Goal: Communication & Community: Answer question/provide support

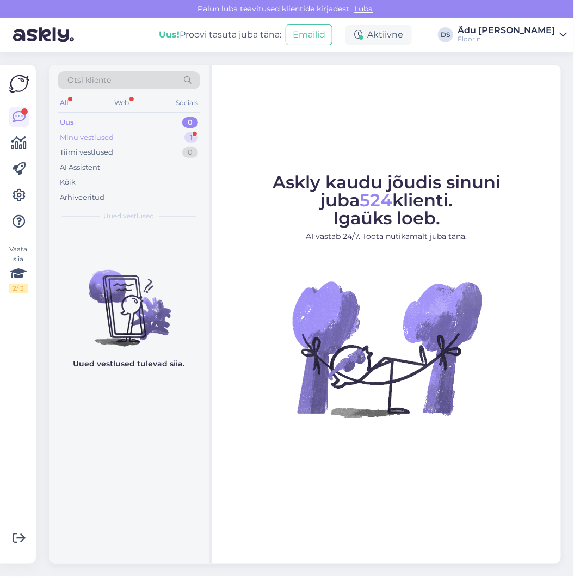
click at [165, 134] on div "Minu vestlused 1" at bounding box center [129, 137] width 143 height 15
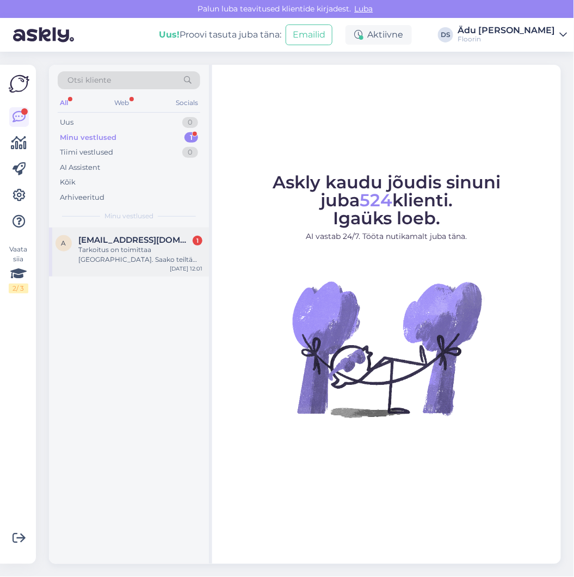
click at [157, 256] on div "Tarkoitus on toimittaa [GEOGRAPHIC_DATA]. Saako teiltä toimituksen vai tilaanko…" at bounding box center [140, 255] width 124 height 20
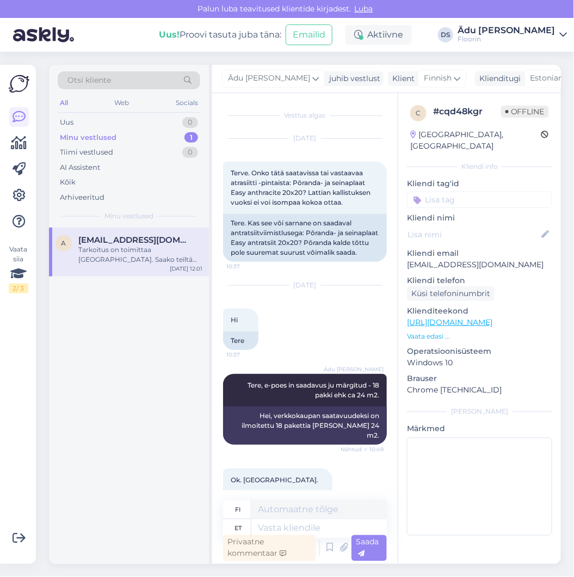
scroll to position [135, 0]
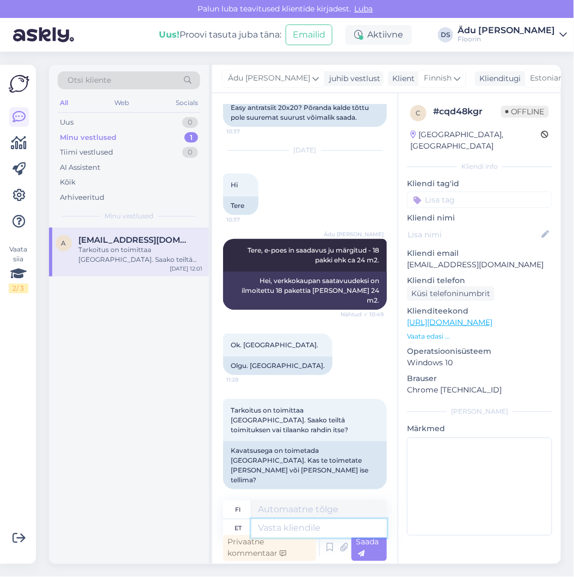
click at [290, 529] on textarea at bounding box center [318, 528] width 135 height 18
type textarea "Üldiselt ei"
type textarea "Yleensä"
type textarea "Üldiselt ei to"
type textarea "Yleensä ei"
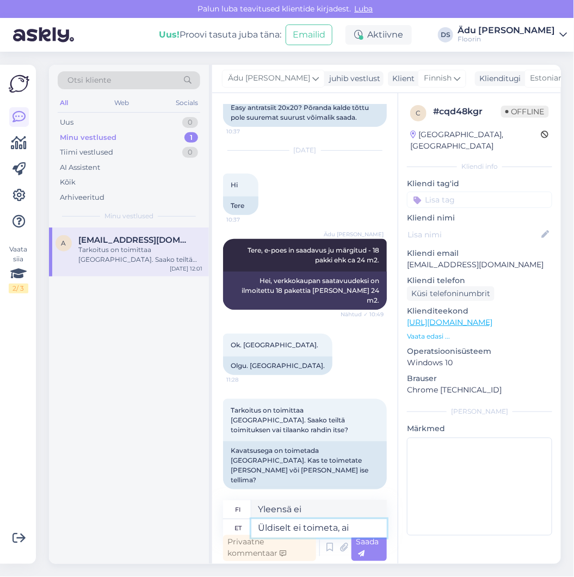
type textarea "Üldiselt ei toimeta, ain"
type textarea "Yleensä ei toimi,"
type textarea "Üldiselt ei toimeta, ainult e"
type textarea "Yleensä se ei toimi, ainoastaan"
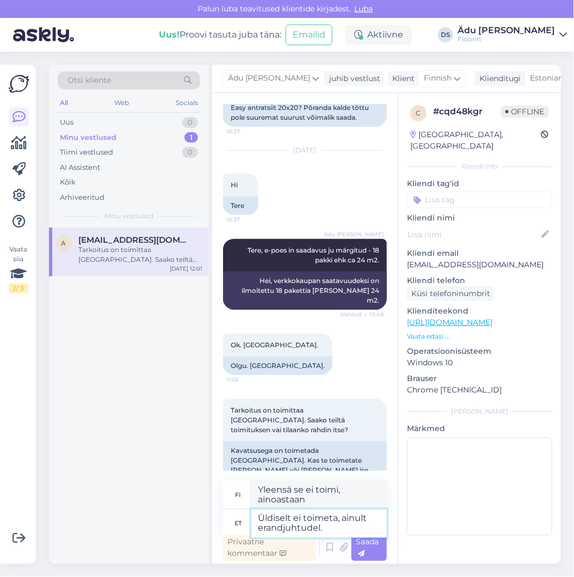
type textarea "Üldiselt ei toimeta, ainult erandjuhtudel."
type textarea "Yleensä ei, vain poikkeustapauksissa."
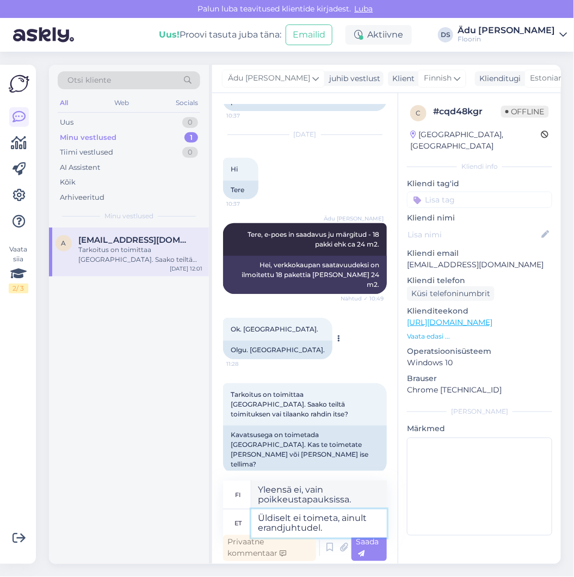
scroll to position [154, 0]
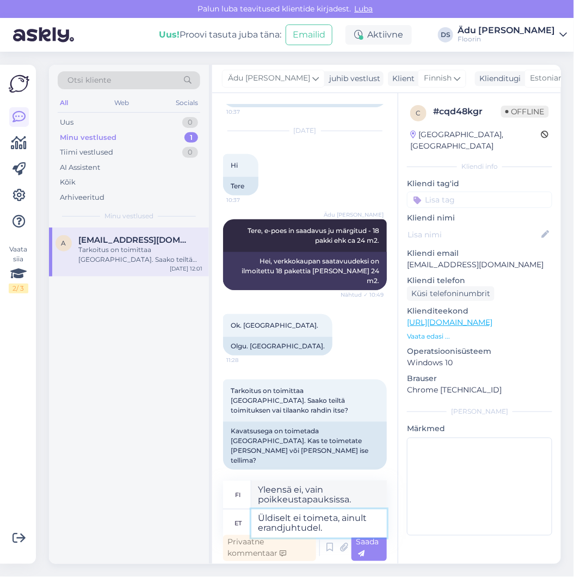
click at [341, 529] on textarea "Üldiselt ei toimeta, ainult erandjuhtudel." at bounding box center [318, 523] width 135 height 28
type textarea "Üldiselt ei toimeta, ainult erandjuhtudel. [PERSON_NAME]"
type textarea "Yleensä ei, vain poikkeustapauksissa. [PERSON_NAME]"
type textarea "Üldiselt ei toimeta, ainult erandjuhtudel."
type textarea "Yleensä ei, vain poikkeustapauksissa."
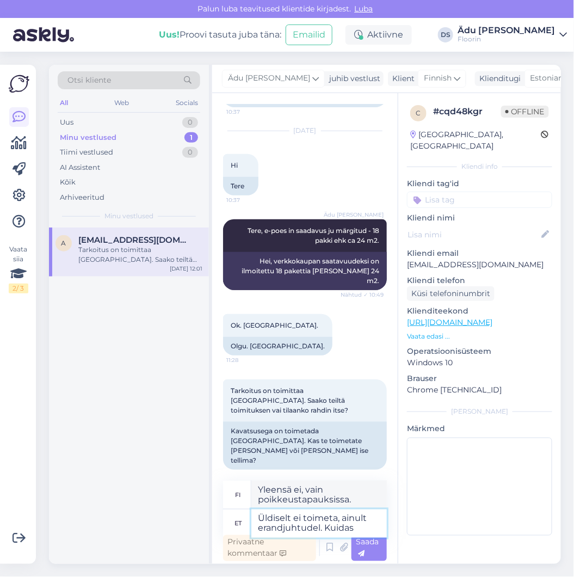
type textarea "Üldiselt ei toimeta, ainult erandjuhtudel. Kuidas"
type textarea "Yleensä ei, vain poikkeustapauksissa. Miten"
type textarea "Üldiselt ei toimeta, ainult erandjuhtudel. Kuidas ise s"
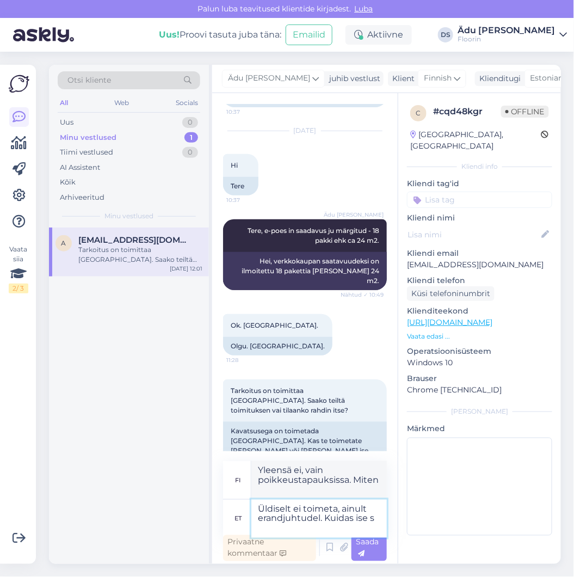
type textarea "Yleensä se ei toimi, vain poikkeustapauksissa. Kuinka tehdä se itse"
type textarea "Üldiselt ei toimeta, ainult erandjuhtudel. Kuidas ise soovite, a"
type textarea "Yleensä ei, vain poikkeustapauksissa. Kuten haluat,"
type textarea "Üldiselt ei toimeta, ainult erandjuhtudel. Kuidas ise soovite, kas tule"
type textarea "Yleensä ei, vain poikkeustapauksissa. Miten haluat sen, vai"
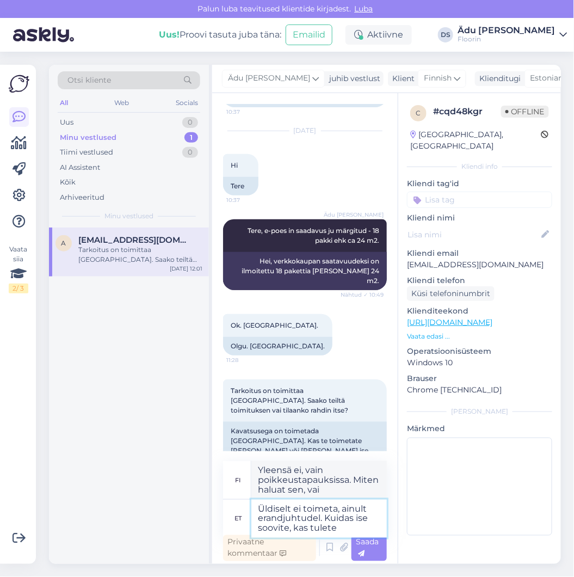
type textarea "Üldiselt ei toimeta, ainult erandjuhtudel. Kuidas ise soovite, kas tulete j"
type textarea "Yleensä ei, vain poikkeustapauksissa. Tuletko, kuten haluat?"
type textarea "Üldiselt ei toimeta, ainult erandjuhtudel. Kuidas ise soovite, kas tulete järgi"
type textarea "Yleensä ei, vain poikkeustapauksissa. Miten haluat, tuletko hakemaan sinut?"
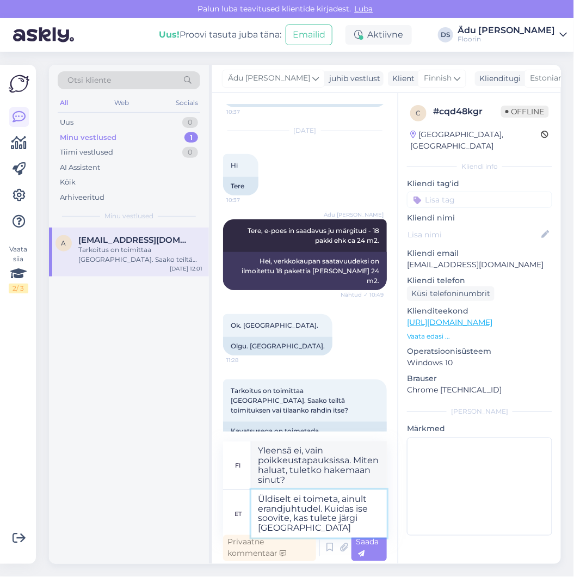
type textarea "Üldiselt ei toimeta, ainult erandjuhtudel. Kuidas ise soovite, kas tulete järgi…"
type textarea "Yleensä ei, vain poikkeustapauksissa. Miten mieluiten, tuletko hakemaan sinut […"
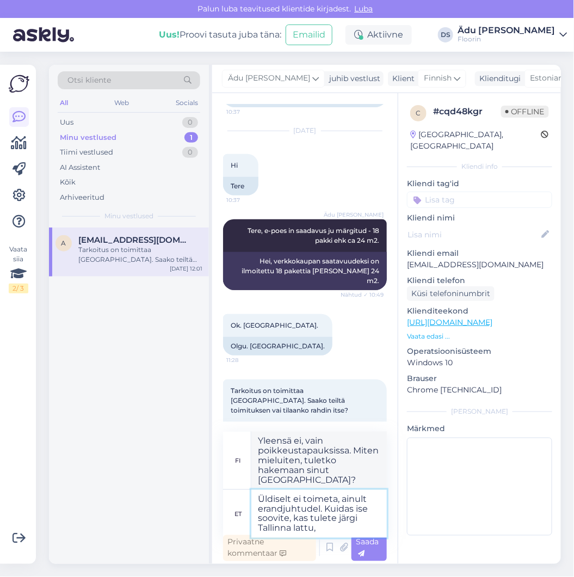
type textarea "Üldiselt ei toimeta, ainult erandjuhtudel. Kuidas ise soovite, kas tulete järgi…"
type textarea "Yleensä ei, vain poikkeustapauksissa. Miten mieluiten toimitat, tuletko noutama…"
type textarea "Üldiselt ei toimeta, ainult erandjuhtudel. Kuidas ise soovite, kas tulete järgi…"
type textarea "Yleensä emme toimita, vain poikkeustapauksissa. Miten haluatte, tuletteko nouta…"
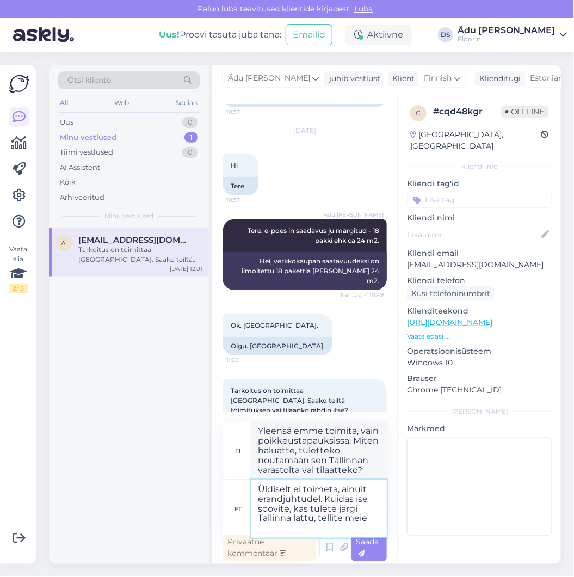
type textarea "Üldiselt ei toimeta, ainult erandjuhtudel. Kuidas ise soovite, kas tulete järgi…"
type textarea "Yleensä emme toimita, vain poikkeustapauksissa. Miten mieluummin toimitat, tule…"
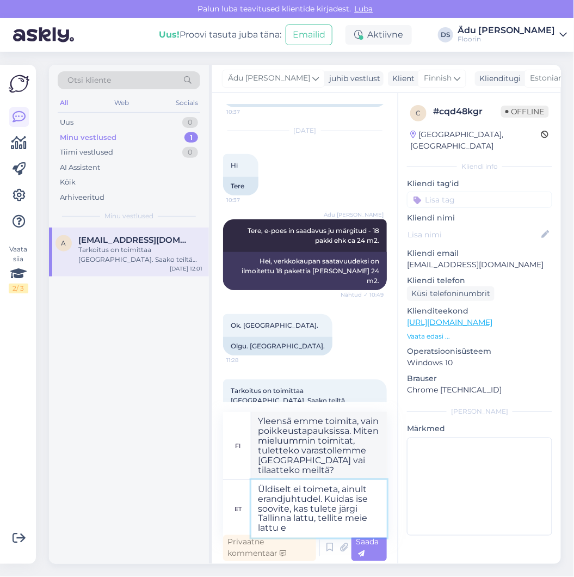
type textarea "Üldiselt ei toimeta, ainult erandjuhtudel. Kuidas ise soovite, kas tulete järgi…"
type textarea "Yleensä emme toimita, vain poikkeustapauksissa. Miten haluatte, tuletteko nouta…"
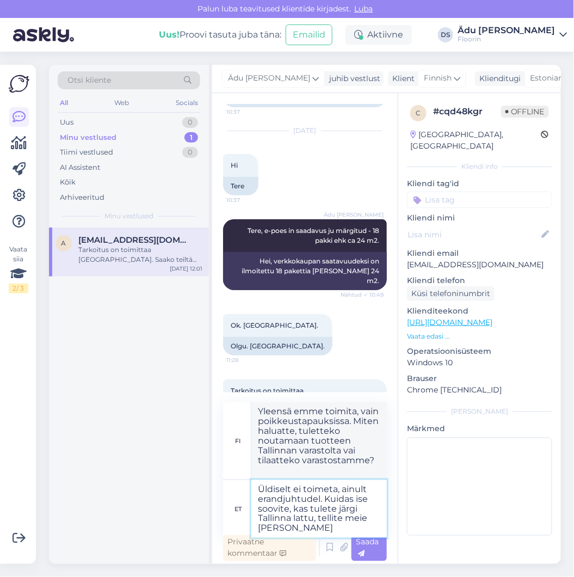
type textarea "Üldiselt ei toimeta, ainult erandjuhtudel. Kuidas ise soovite, kas tulete järgi…"
type textarea "Yleensä emme toimita, vain poikkeustapauksissa. Miten haluatte, nouatteko tuott…"
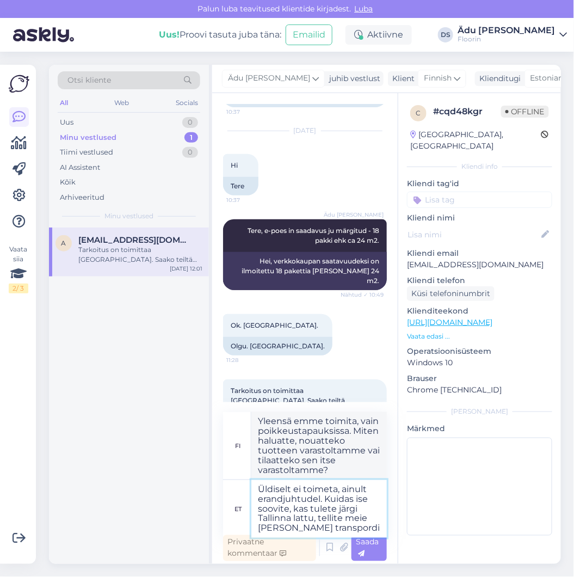
type textarea "Üldiselt ei toimeta, ainult erandjuhtudel. Kuidas ise soovite, kas tulete järgi…"
type textarea "Yleensä emme toimita, vain poikkeustapauksissa. Miten haluatte, tulla varastoll…"
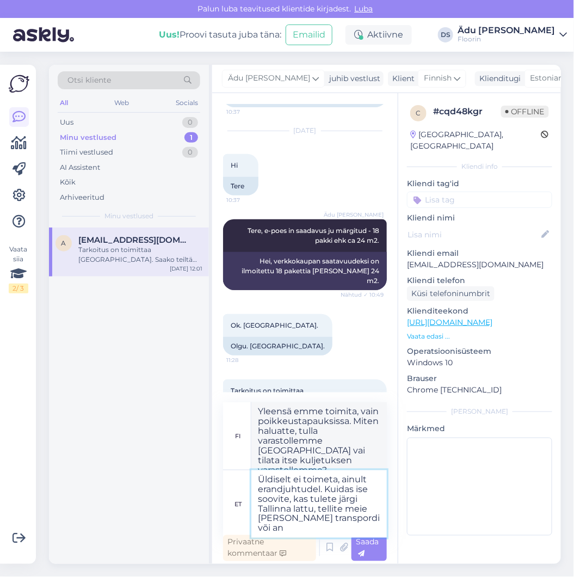
type textarea "Üldiselt ei toimeta, ainult erandjuhtudel. Kuidas ise soovite, kas tulete järgi…"
type textarea "Yleensä emme toimita, vain poikkeustapauksissa. Miten haluatte mieluummin toimi…"
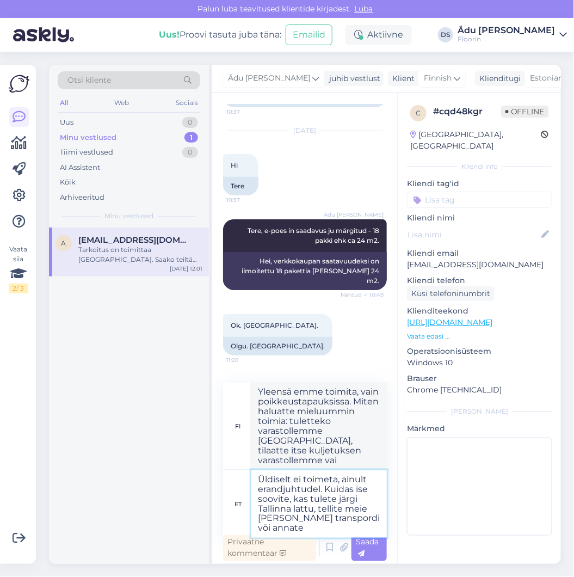
type textarea "Üldiselt ei toimeta, ainult erandjuhtudel. Kuidas ise soovite, kas tulete järgi…"
type textarea "Yleensä emme toimita, vain poikkeustapauksissa. Miten haluatte mieluummin toimi…"
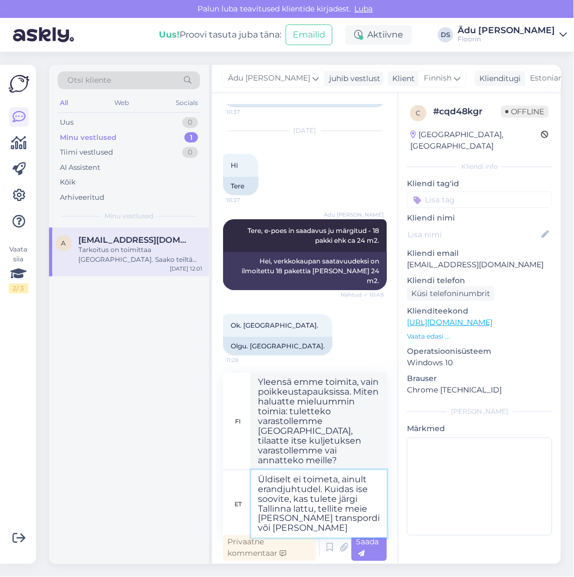
type textarea "Üldiselt ei toimeta, ainult erandjuhtudel. Kuidas ise soovite, kas tulete järgi…"
type textarea "Yleensä emme toimita, vain poikkeustapauksissa. Miten haluatte mieluummin toimi…"
type textarea "Üldiselt ei toimeta, ainult erandjuhtudel. Kuidas ise soovite, kas tulete järgi…"
type textarea "Yleensä emme toimita, vain poikkeustapauksissa. Miten haluatte toimia, tulettek…"
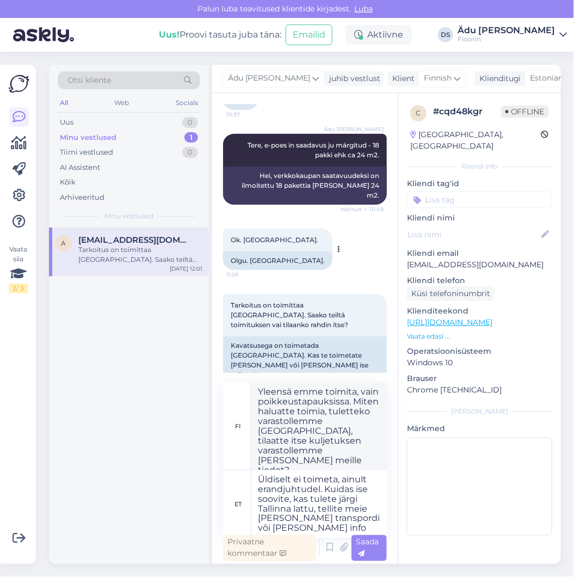
scroll to position [252, 0]
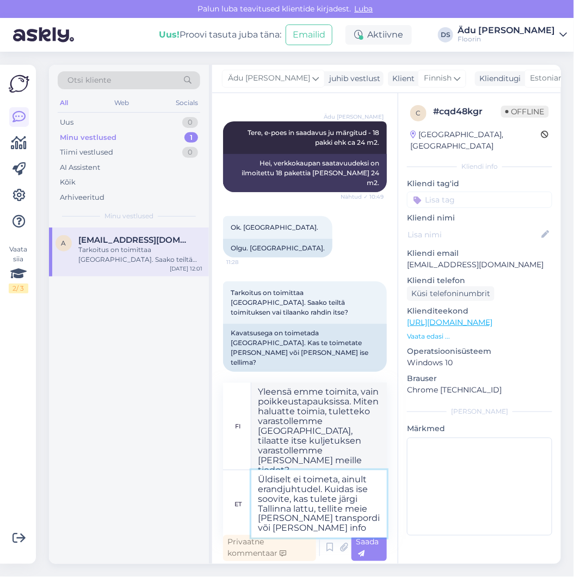
click at [347, 529] on textarea "Üldiselt ei toimeta, ainult erandjuhtudel. Kuidas ise soovite, kas tulete järgi…" at bounding box center [318, 503] width 135 height 67
type textarea "Üldiselt ei toimeta, ainult erandjuhtudel. Kuidas ise soovite, kas tulete järgi…"
type textarea "Yleensä emme toimita, vain poikkeustapauksissa. Miten haluatte, tuletteko varas…"
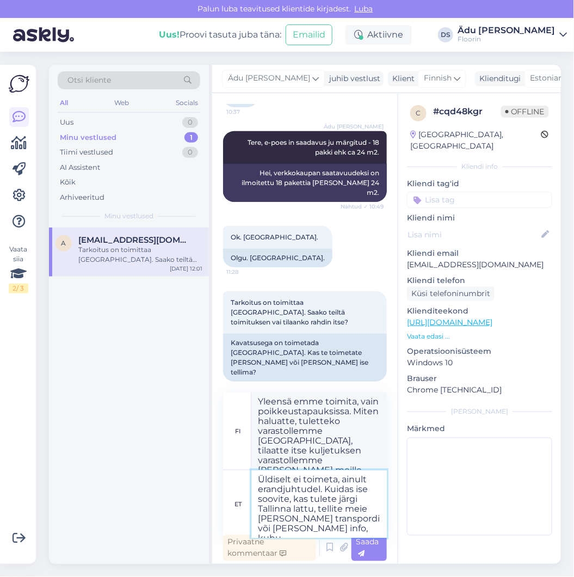
type textarea "Üldiselt ei toimeta, ainult erandjuhtudel. Kuidas ise soovite, kas tulete järgi…"
type textarea "Yleensä emme toimita, vain poikkeustapauksissa. Miten haluatte mieluummin toimi…"
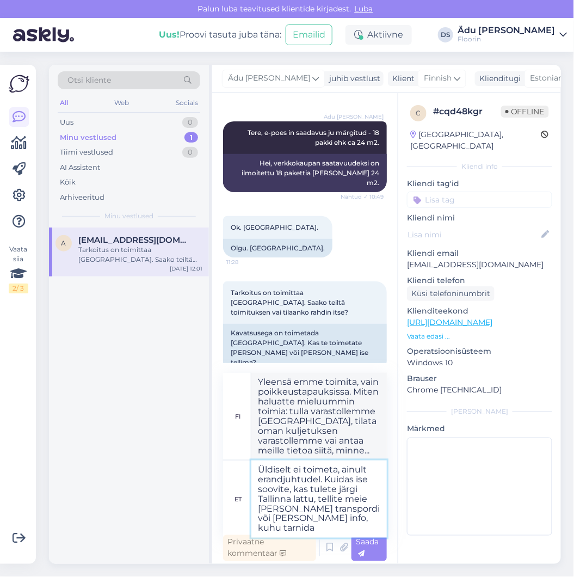
type textarea "Üldiselt ei toimeta, ainult erandjuhtudel. Kuidas ise soovite, kas tulete järgi…"
type textarea "Yleensä emme toimita, vain poikkeustapauksissa. Miten haluatte mieluummin toimi…"
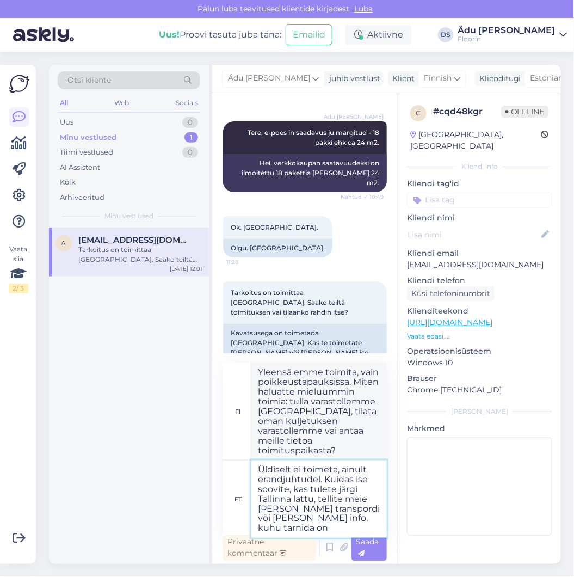
type textarea "Üldiselt ei toimeta, ainult erandjuhtudel. Kuidas ise soovite, kas tulete järgi…"
type textarea "Yleensä emme toimita, vain poikkeustapauksissa. Miten haluatte, tuletteko varas…"
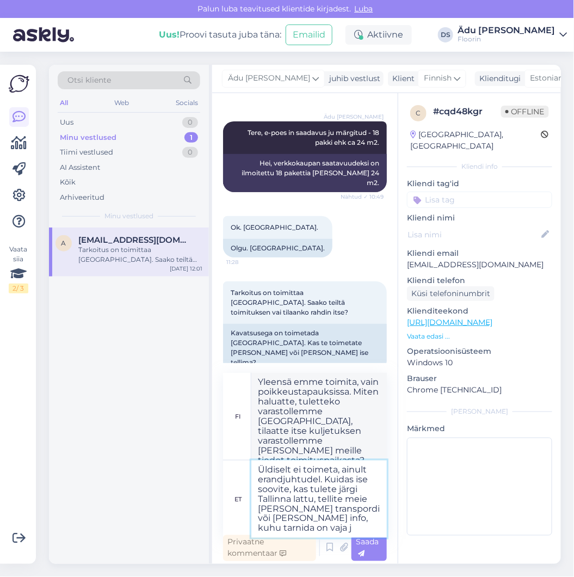
type textarea "Üldiselt ei toimeta, ainult erandjuhtudel. Kuidas ise soovite, kas tulete järgi…"
type textarea "Yleensä emme toimita, vain poikkeustapauksissa. Miten haluatte mieluummin toimi…"
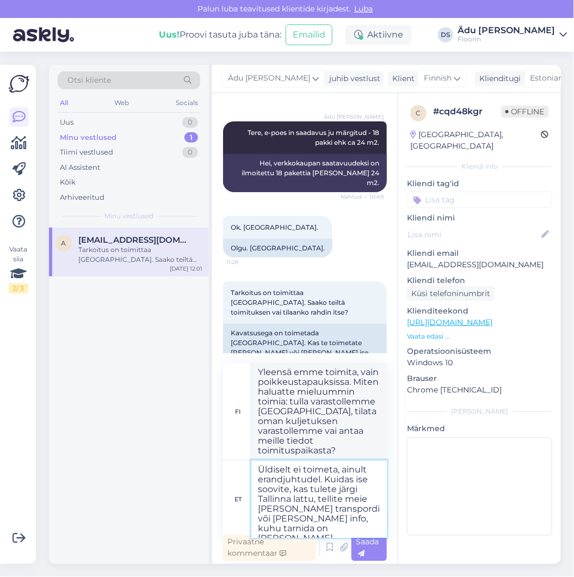
type textarea "Üldiselt ei toimeta, ainult erandjuhtudel. Kuidas ise soovite, kas tulete järgi…"
type textarea "Yleensä emme toimita, vain poikkeustapauksissa. Miten haluatte mieluummin tulla…"
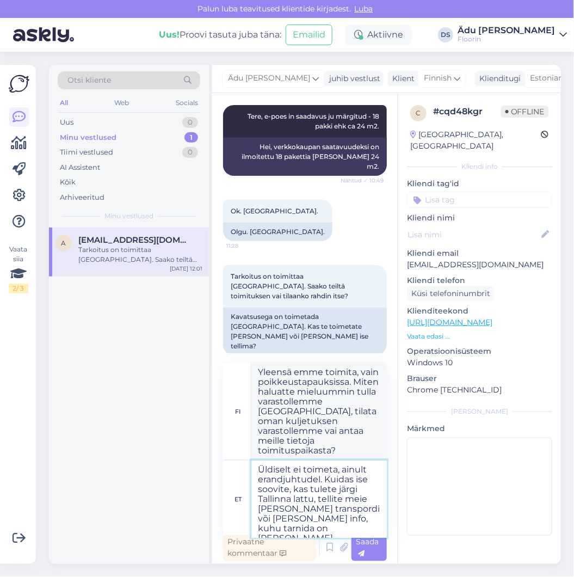
scroll to position [273, 0]
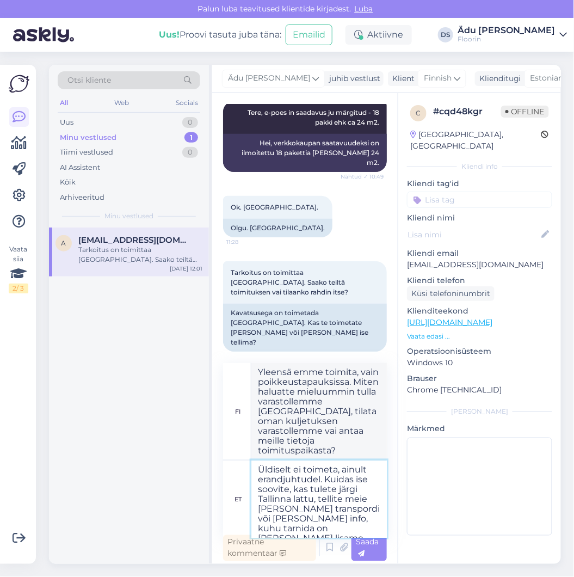
type textarea "Üldiselt ei toimeta, ainult erandjuhtudel. Kuidas ise soovite, kas tulete järgi…"
type textarea "Yleensä emme toimita, vain poikkeustapauksissa. Kuinka haluatte, joko tulla var…"
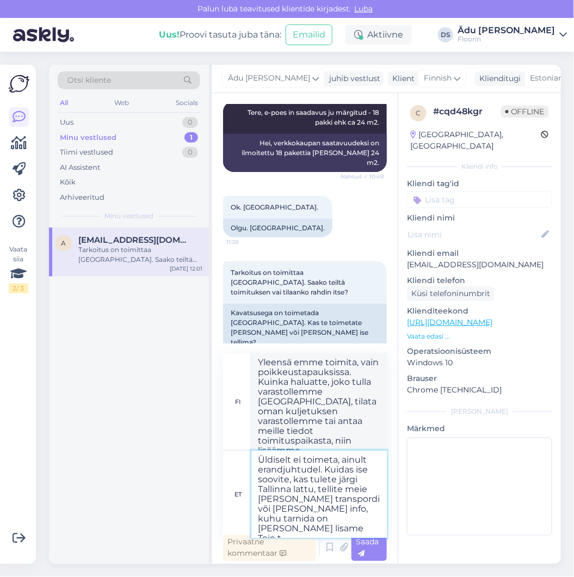
type textarea "Üldiselt ei toimeta, ainult erandjuhtudel. Kuidas ise soovite, kas tulete järgi…"
type textarea "Yleensä emme toimita, vain poikkeustapauksissa. Kuinka haluatte, joko tulla var…"
type textarea "Üldiselt ei toimeta, ainult erandjuhtudel. Kuidas ise soovite, kas tulete järgi…"
type textarea "Yleensä emme toimita, vain poikkeustapauksissa. Kuinka haluatte, joko tulla var…"
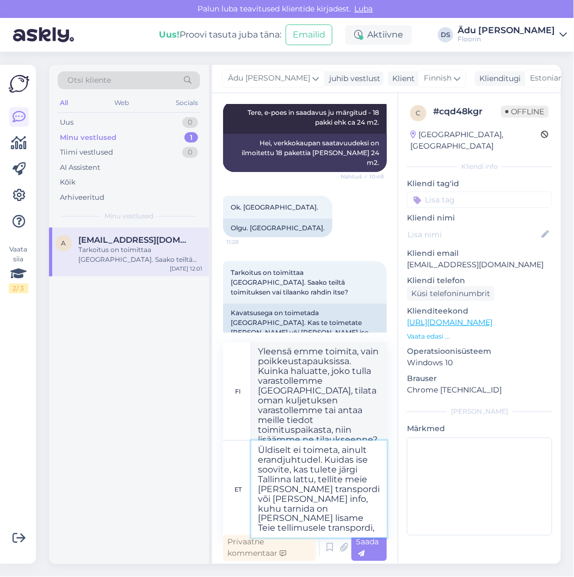
type textarea "Üldiselt ei toimeta, ainult erandjuhtudel. Kuidas ise soovite, kas tulete järgi…"
type textarea "Yleensä emme toimita, vain poikkeustapauksissa. Kuinka haluatte, joko tulla var…"
type textarea "Üldiselt ei toimeta, ainult erandjuhtudel. Kuidas ise soovite, kas tulete järgi…"
type textarea "Yleensä emme toimita, vain poikkeustapauksissa. Kuinka haluatte, joko tulla var…"
type textarea "Üldiselt ei toimeta, ainult erandjuhtudel. Kuidas ise soovite, kas tulete järgi…"
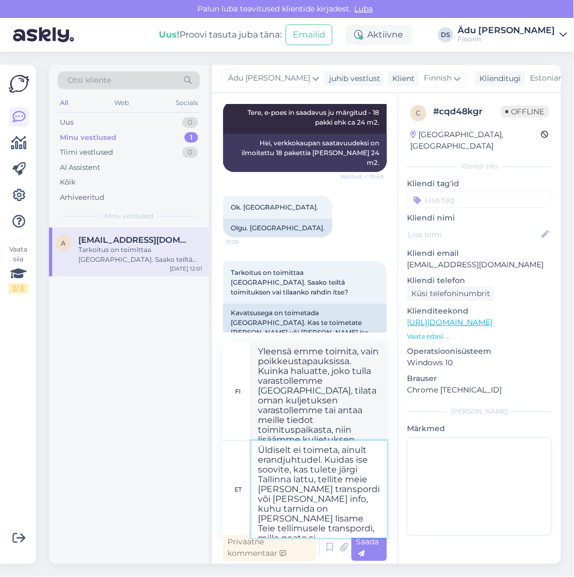
type textarea "Yleensä emme toimita, vain poikkeustapauksissa. Kuinka haluatte, [PERSON_NAME] …"
type textarea "Üldiselt ei toimeta, ainult erandjuhtudel. Kuidas ise soovite, kas tulete järgi…"
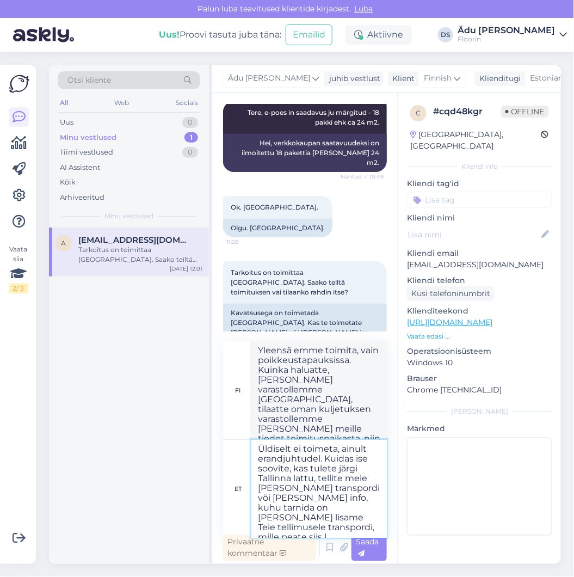
scroll to position [5, 0]
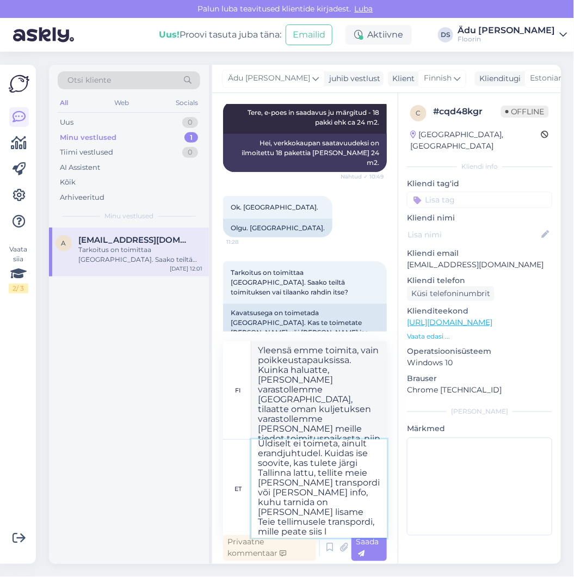
type textarea "Yleensä emme toimita, vain poikkeustapauksissa. Kuinka haluatte, [PERSON_NAME] …"
type textarea "Üldiselt ei toimeta, ainult erandjuhtudel. Kuidas ise soovite, kas tulete järgi…"
type textarea "Yleensä emme toimita, vain poikkeustapauksissa. Kuinka haluatte, [PERSON_NAME] …"
type textarea "Üldiselt ei toimeta, ainult erandjuhtudel. Kuidas ise soovite, kas tulete järgi…"
type textarea "Yleensä emme toimita, vain poikkeustapauksissa. [PERSON_NAME] halutessasi joko …"
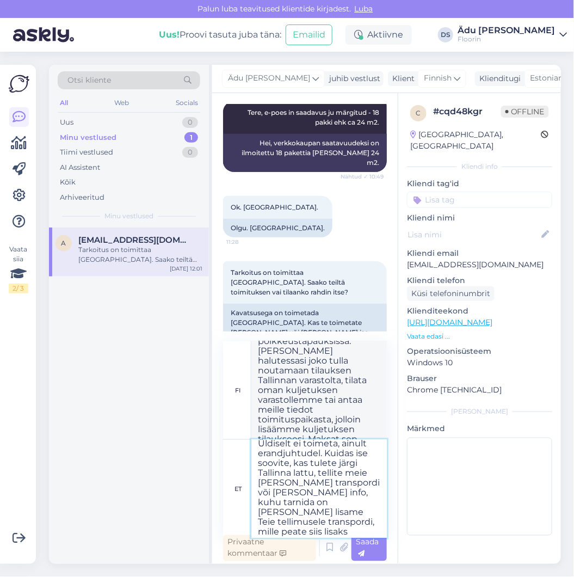
scroll to position [28, 0]
click at [304, 524] on textarea "Üldiselt ei toimeta, ainult erandjuhtudel. Kuidas ise soovite, kas tulete järgi…" at bounding box center [318, 489] width 135 height 98
type textarea "Üldiselt ei toimeta, ainult erandjuhtudel. Kuidas ise soovite, kas tulete järgi…"
type textarea "Yleensä emme toimita, vain poikkeustapauksissa. Kuinka haluatte, [PERSON_NAME] …"
type textarea "Üldiselt ei toimeta, ainult erandjuhtudel. Kuidas ise soovite, kas tulete järgi…"
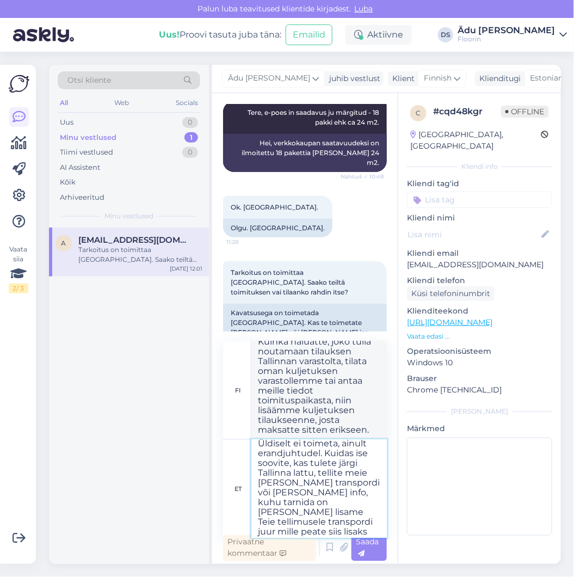
type textarea "Yleensä emme toimita, vain poikkeustapauksissa. Kuinka haluatte, [PERSON_NAME] …"
type textarea "Üldiselt ei toimeta, ainult erandjuhtudel. Kuidas ise soovite, kas tulete järgi…"
type textarea "Yleensä emme toimita, vain poikkeustapauksissa. Kuinka haluatte, joko tulla nou…"
type textarea "Üldiselt ei toimeta, ainult erandjuhtudel. Kuidas ise soovite, kas tulete järgi…"
type textarea "Yleensä emme toimita, vain poikkeustapauksissa. Kuinka haluatte, joko tulla nou…"
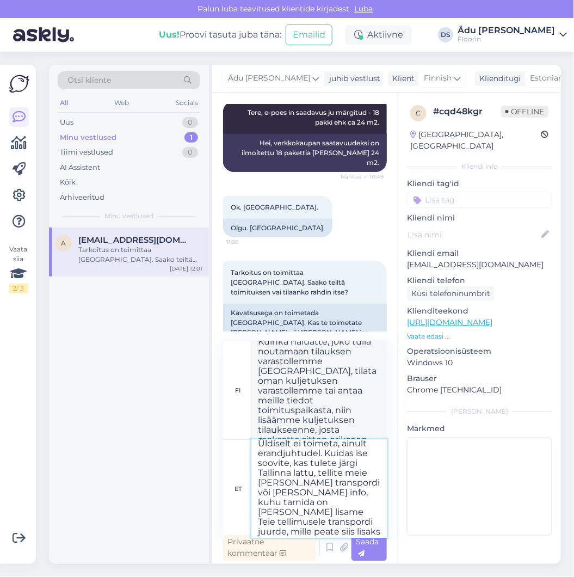
scroll to position [8, 0]
type textarea "Üldiselt ei toimeta, ainult erandjuhtudel. Kuidas ise soovite, kas tulete järgi…"
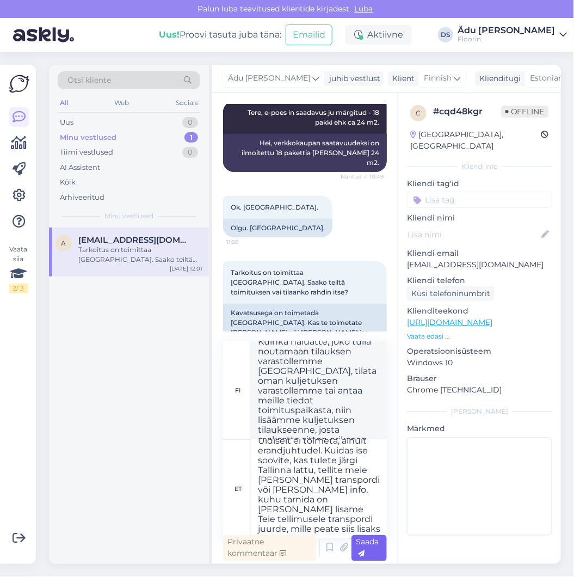
click at [367, 552] on div "Saada" at bounding box center [368, 548] width 35 height 26
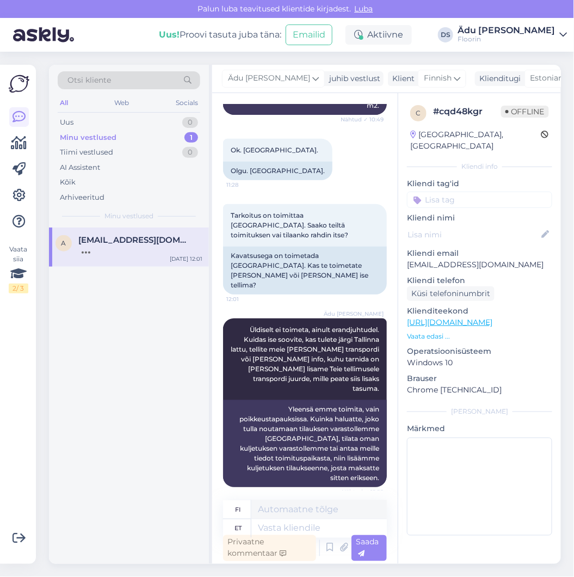
scroll to position [318, 0]
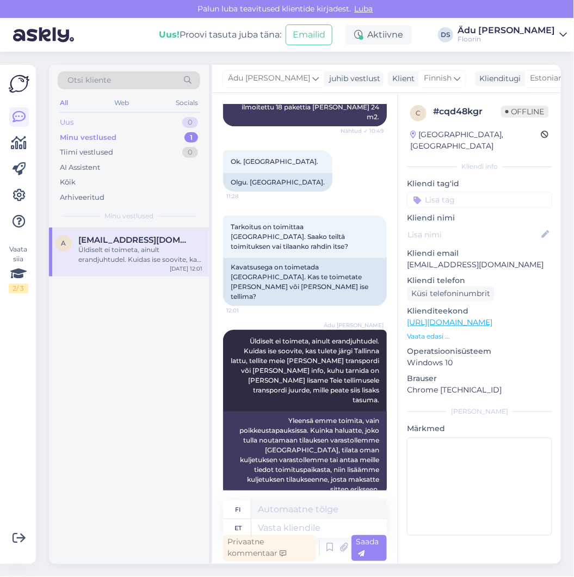
click at [129, 115] on div "Uus 0" at bounding box center [129, 122] width 143 height 15
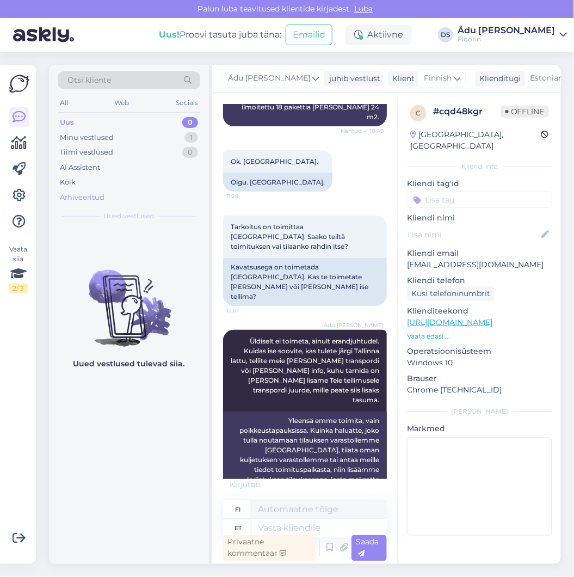
scroll to position [330, 0]
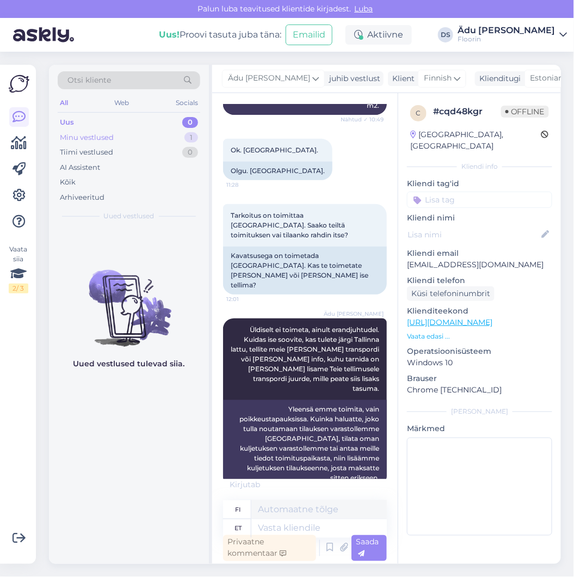
click at [143, 143] on div "Minu vestlused 1" at bounding box center [129, 137] width 143 height 15
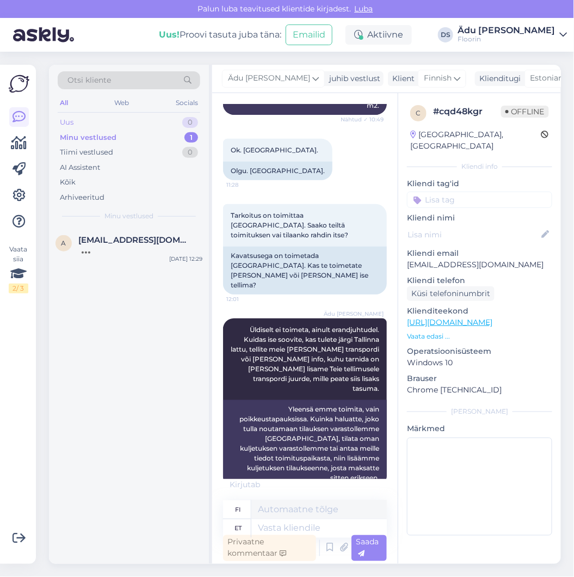
click at [148, 122] on div "Uus 0" at bounding box center [129, 122] width 143 height 15
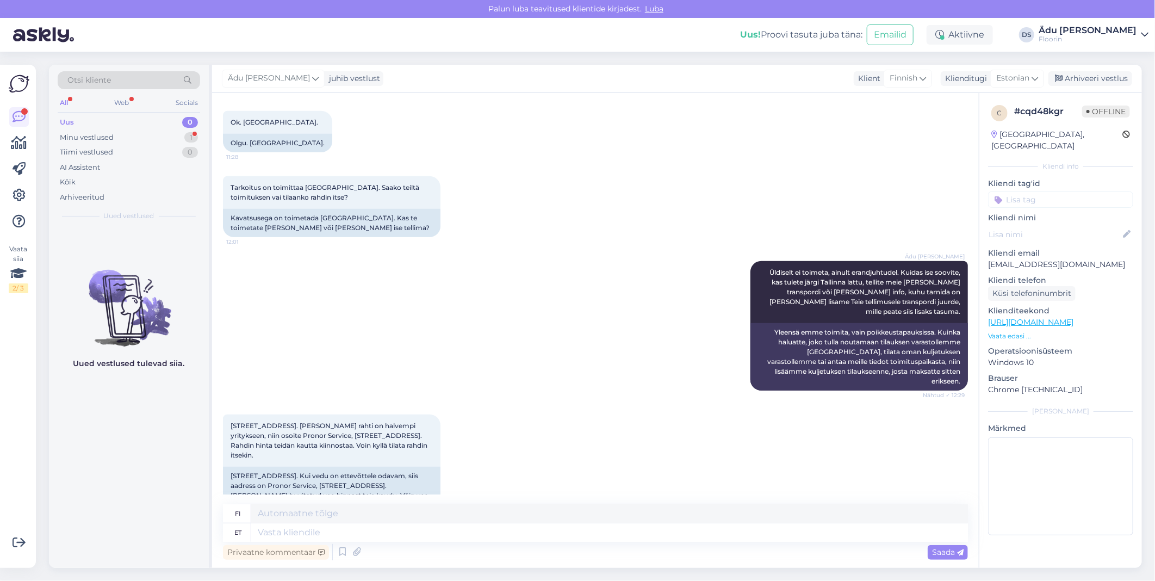
scroll to position [339, 0]
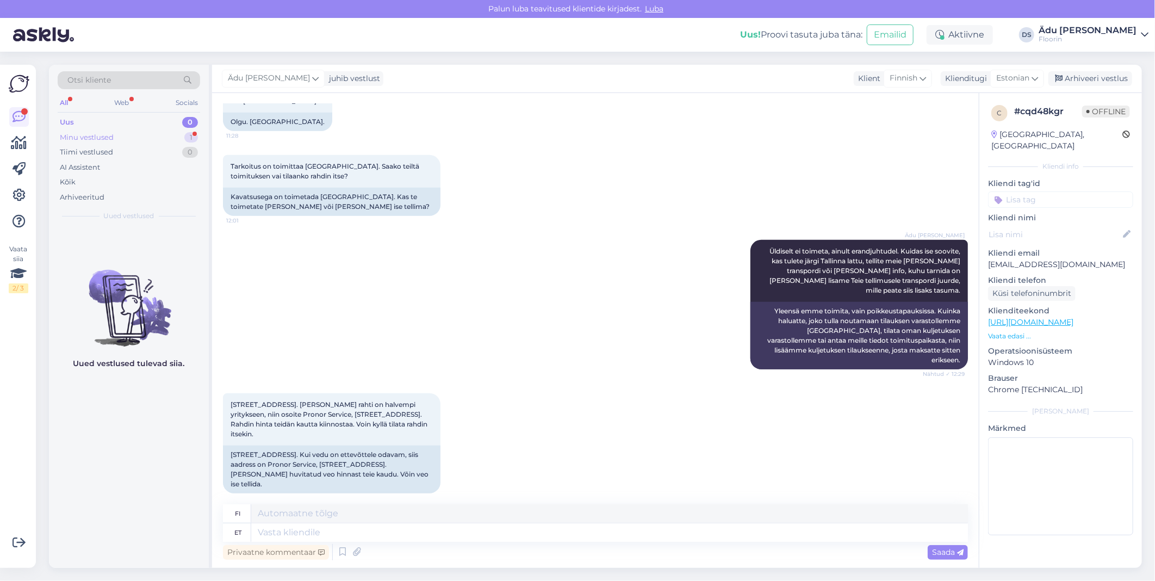
click at [154, 133] on div "Minu vestlused 1" at bounding box center [129, 137] width 143 height 15
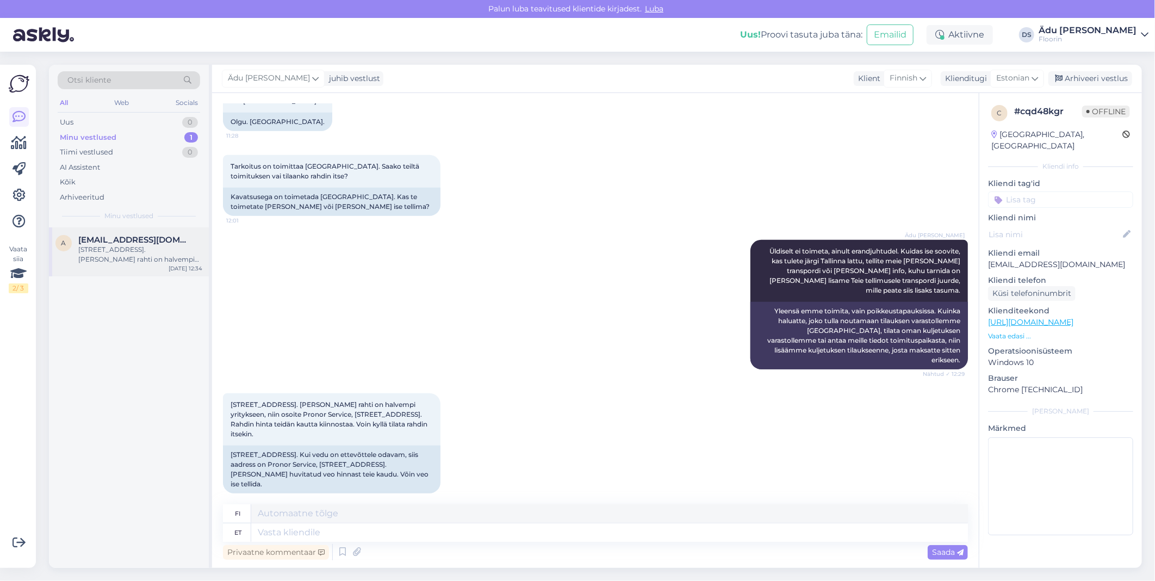
click at [167, 243] on span "[EMAIL_ADDRESS][DOMAIN_NAME]" at bounding box center [134, 240] width 113 height 10
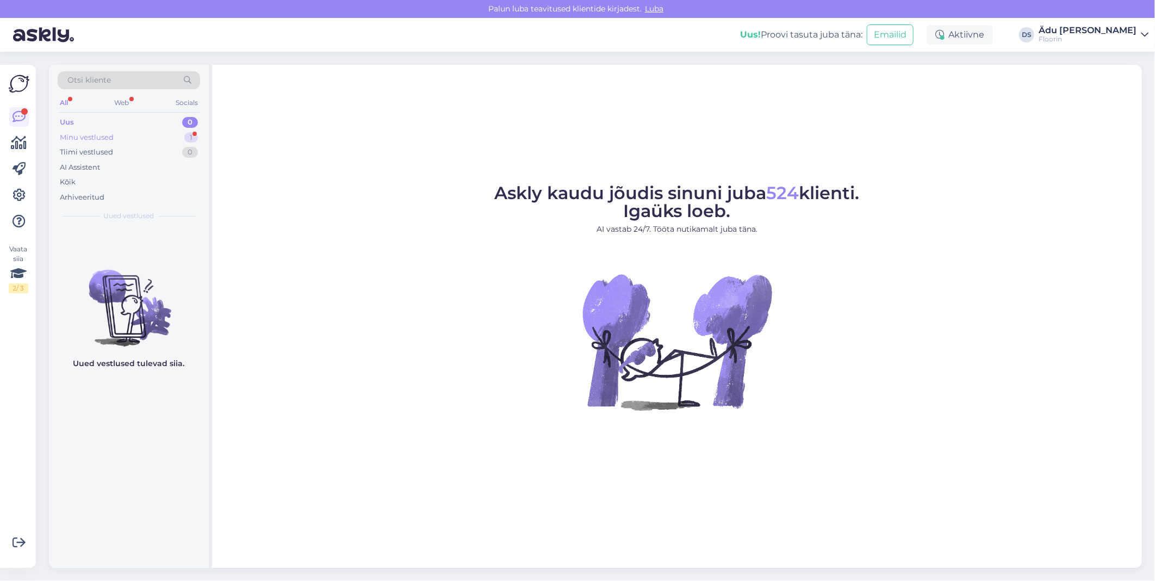
click at [117, 137] on div "Minu vestlused 1" at bounding box center [129, 137] width 143 height 15
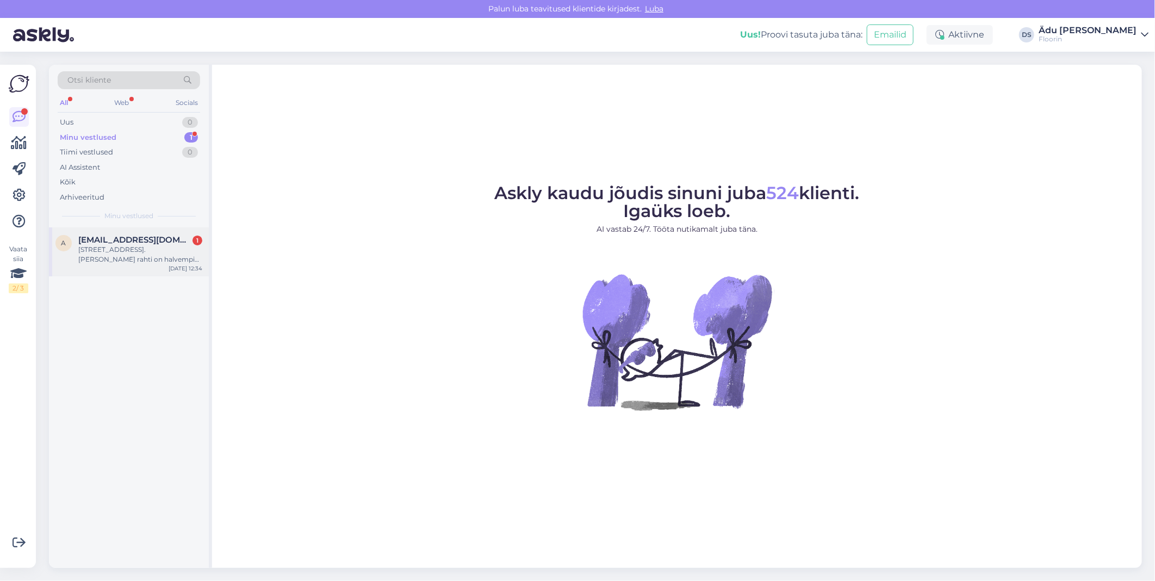
click at [133, 242] on span "[EMAIL_ADDRESS][DOMAIN_NAME]" at bounding box center [134, 240] width 113 height 10
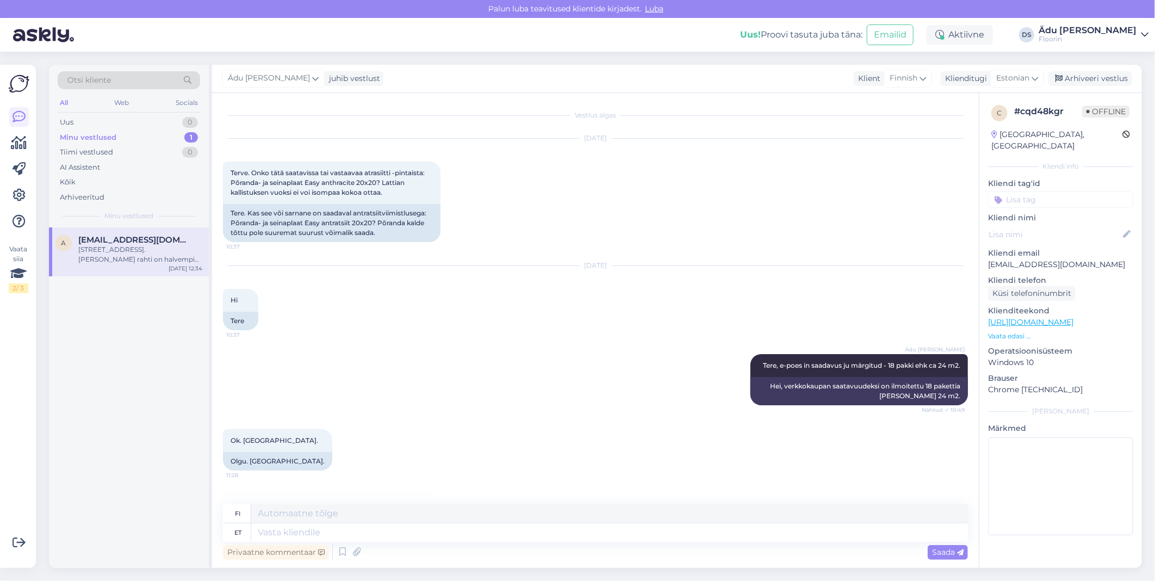
scroll to position [339, 0]
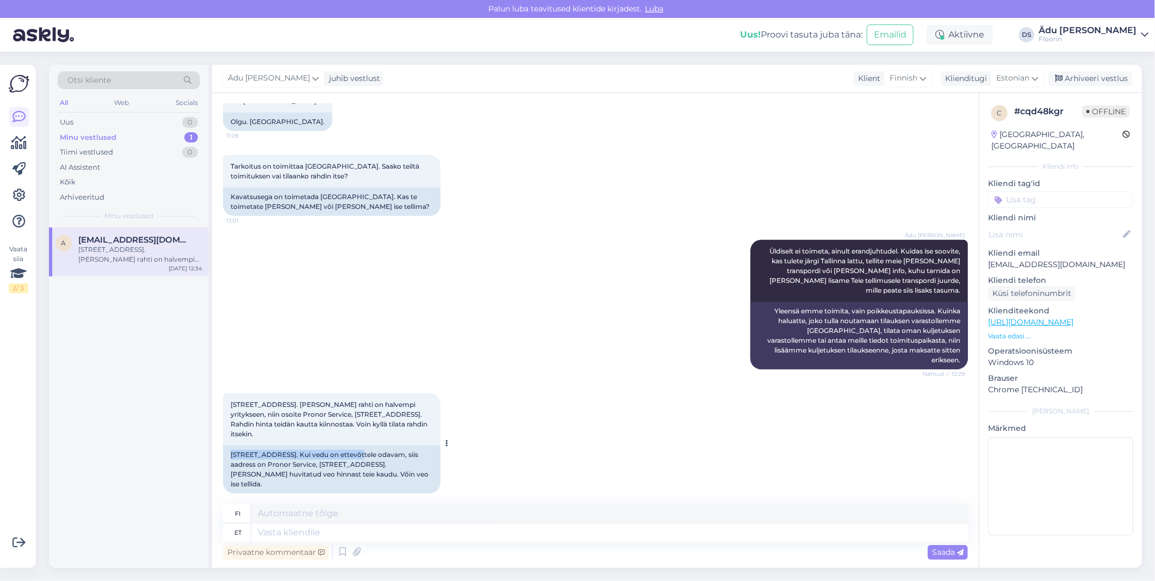
drag, startPoint x: 230, startPoint y: 445, endPoint x: 355, endPoint y: 444, distance: 125.1
click at [355, 446] on div "[STREET_ADDRESS]. Kui vedu on ettevõttele odavam, siis aadress on Pronor Servic…" at bounding box center [332, 470] width 218 height 48
copy div "[STREET_ADDRESS]"
click at [580, 388] on div "[STREET_ADDRESS]. [PERSON_NAME] rahti on halvempi yritykseen, niin osoite Prono…" at bounding box center [595, 443] width 745 height 124
click at [387, 525] on textarea at bounding box center [609, 532] width 717 height 18
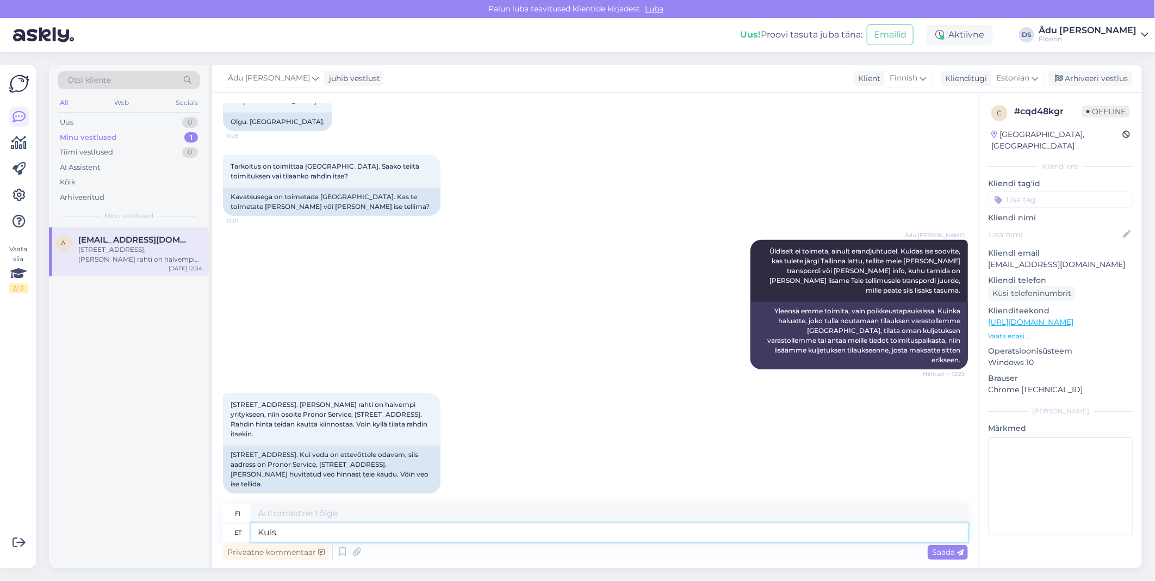
type textarea "Kuis"
type textarea "Kun"
type textarea "[PERSON_NAME]"
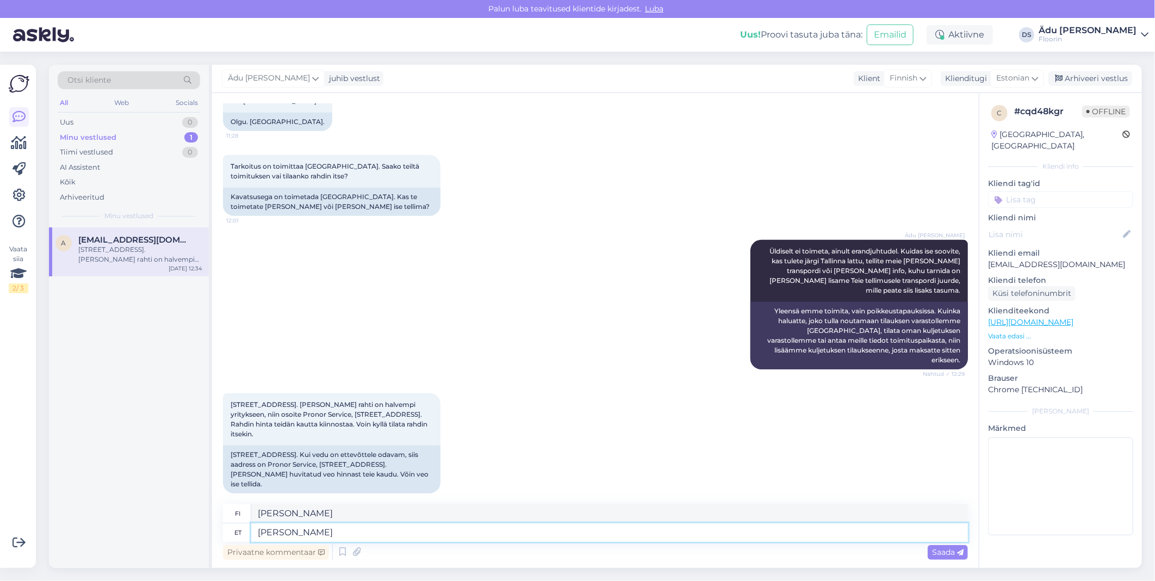
type textarea "[PERSON_NAME] pystymme"
type textarea "[PERSON_NAME] hinna"
type textarea "Kun saamme hinnan"
type textarea "[PERSON_NAME] hinna, si"
type textarea "[PERSON_NAME] saamme hinnan,"
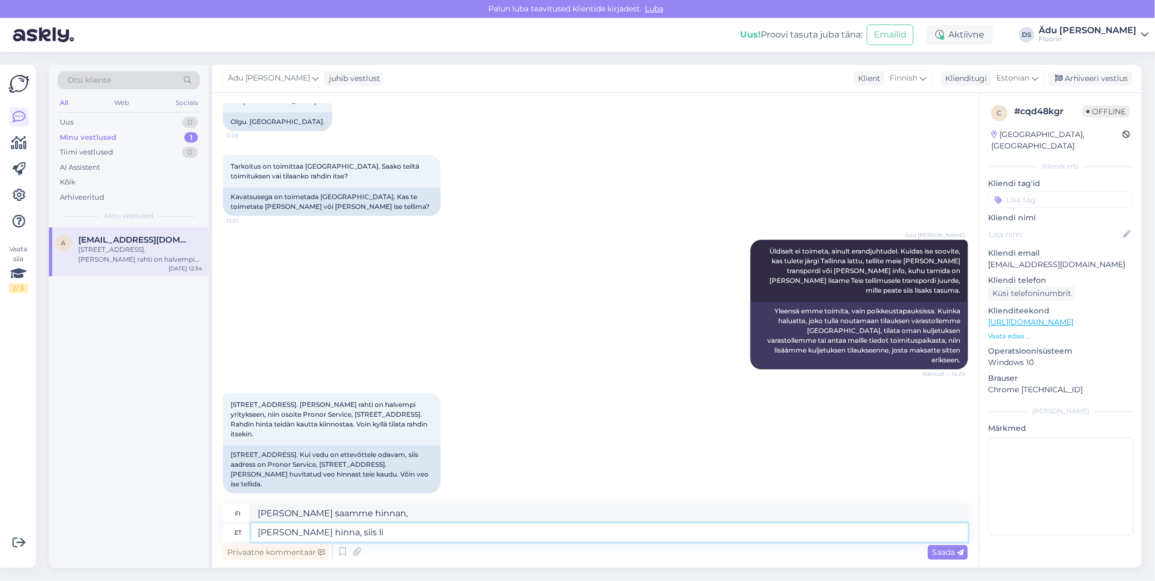
type textarea "[PERSON_NAME] hinna, siis lis"
type textarea "[PERSON_NAME] saamme hinnan, niin"
type textarea "[PERSON_NAME] hinna, siis lisame"
type textarea "[PERSON_NAME] saamme hinnan, lisäämme sen."
type textarea "[PERSON_NAME] hinna, siis lisame tellimusele ja"
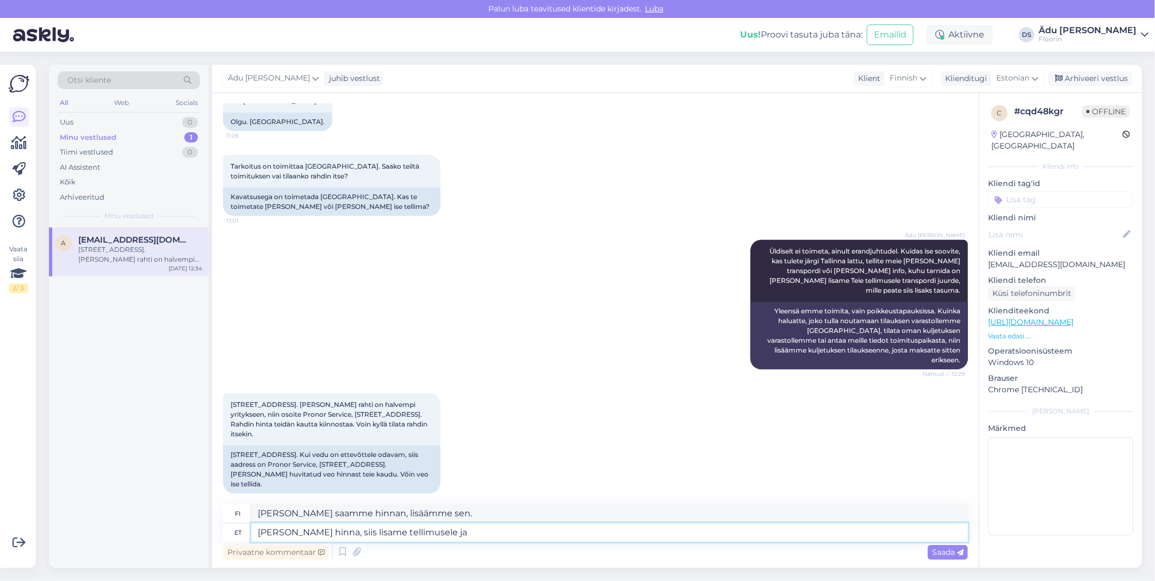
type textarea "Kun saamme hinnan, lisäämme sen tilaukseen."
type textarea "[PERSON_NAME] hinna, siis lisame tellimusele ja e"
type textarea "Kun saamme hinnan, lisäämme sen tilaukseen ja"
type textarea "[PERSON_NAME] hinna, siis lisame tellimusele ja edastame"
type textarea "Kun saamme hinnan, lisäämme sen tilaukseen ja lähetämme sen."
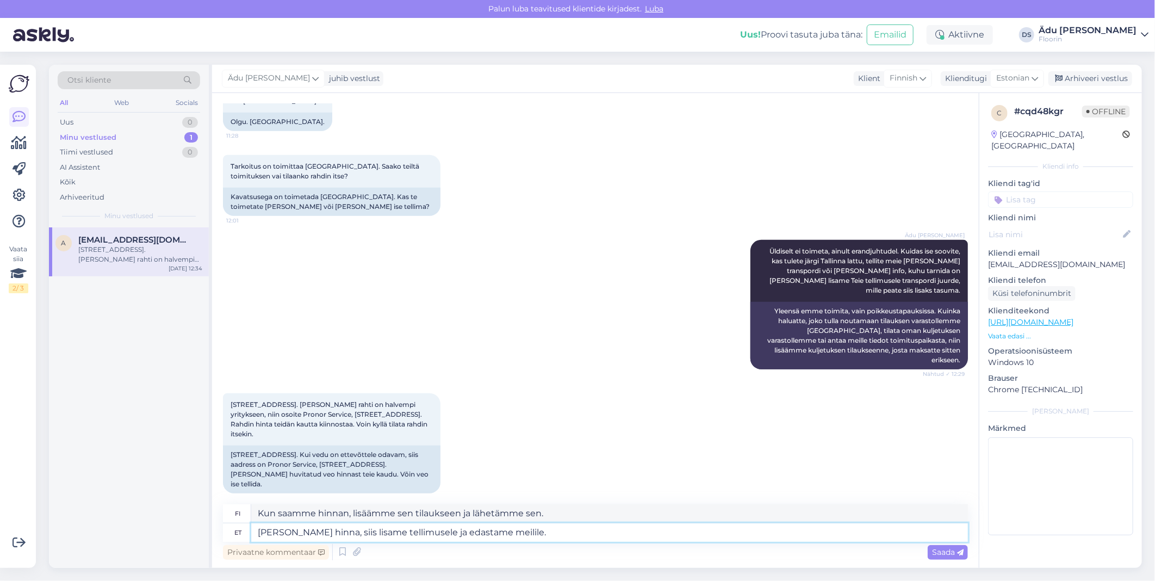
type textarea "[PERSON_NAME] hinna, siis lisame tellimusele ja edastame meilile."
type textarea "Kun saamme hinnan, lisäämme sen tilaukseen ja lähetämme sen sinulle sähköpostit…"
type textarea "[PERSON_NAME] hinna, siis lisame tellimusele ja edastame meilile,"
type textarea "Kun saamme hinnan, lisäämme sen tilaukseen ja lähetämme sen sähköpostiisi."
type textarea "[PERSON_NAME] hinna, siis lisame tellimusele ja edastame meilile, siis saate"
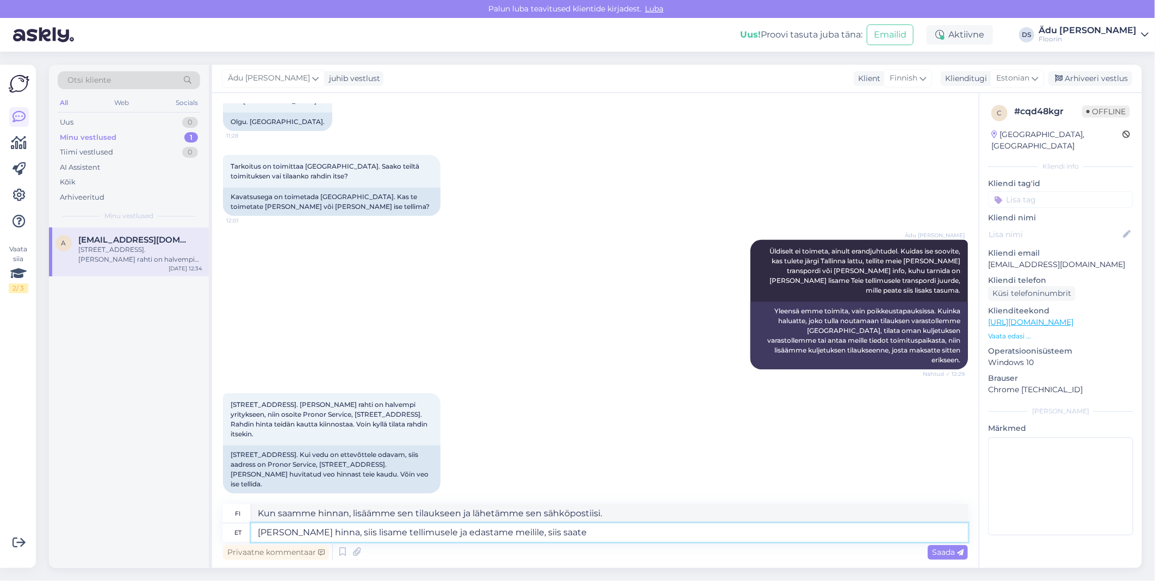
type textarea "Kun saamme hinnan, lisäämme sen tilaukseen ja lähetämme sen sähköpostiisi, jonk…"
type textarea "[PERSON_NAME] hinna, siis lisame tellimusele ja edastame meilile, siis saate ta…"
type textarea "Kun saamme hinnan, lisäämme sen tilaukseen ja lähetämme sen sähköpostiisi, jonk…"
type textarea "[PERSON_NAME] hinna, siis lisame tellimusele ja edastame meilile, siis saate ta…"
type textarea "Kun saamme hinnan, lisäämme sen tilaukseen ja lähetämme sen sähköpostiisi, jonk…"
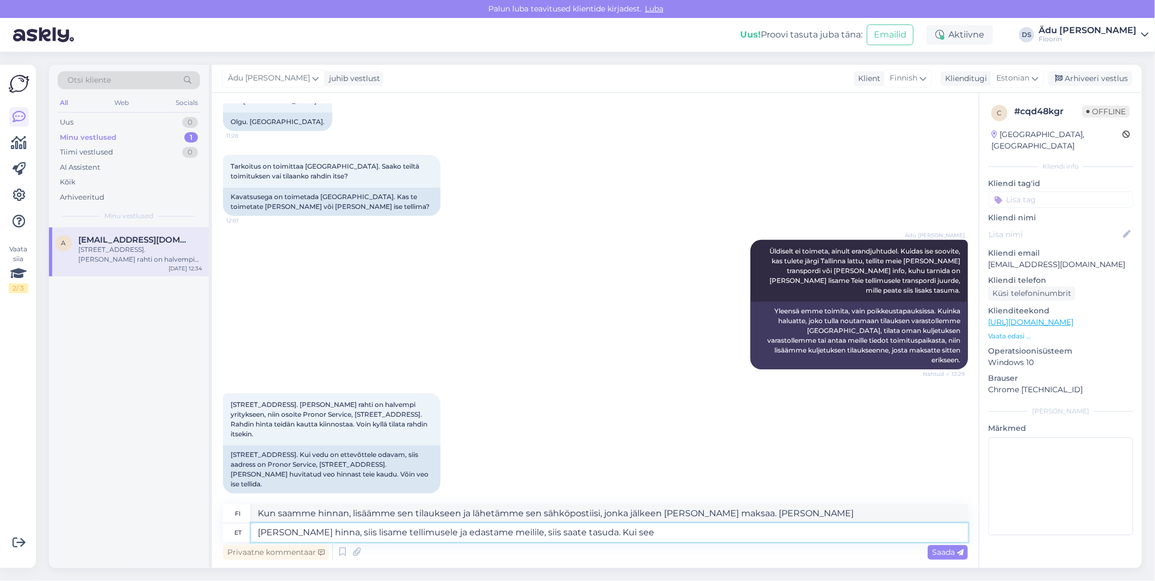
type textarea "[PERSON_NAME] hinna, siis lisame tellimusele ja edastame meilile, siis saate ta…"
type textarea "Kun saamme hinnan, lisäämme sen tilaukseen ja lähetämme sen sähköpostiisi, jonk…"
type textarea "[PERSON_NAME] hinna, siis lisame tellimusele ja edastame meilile, siis saate ta…"
type textarea "Kun saamme hinnan, lisäämme sen tilaukseen ja lähetämme sen sähköpostiisi, jonk…"
type textarea "[PERSON_NAME] hinna, siis lisame tellimusele ja edastame meilile, siis saate ta…"
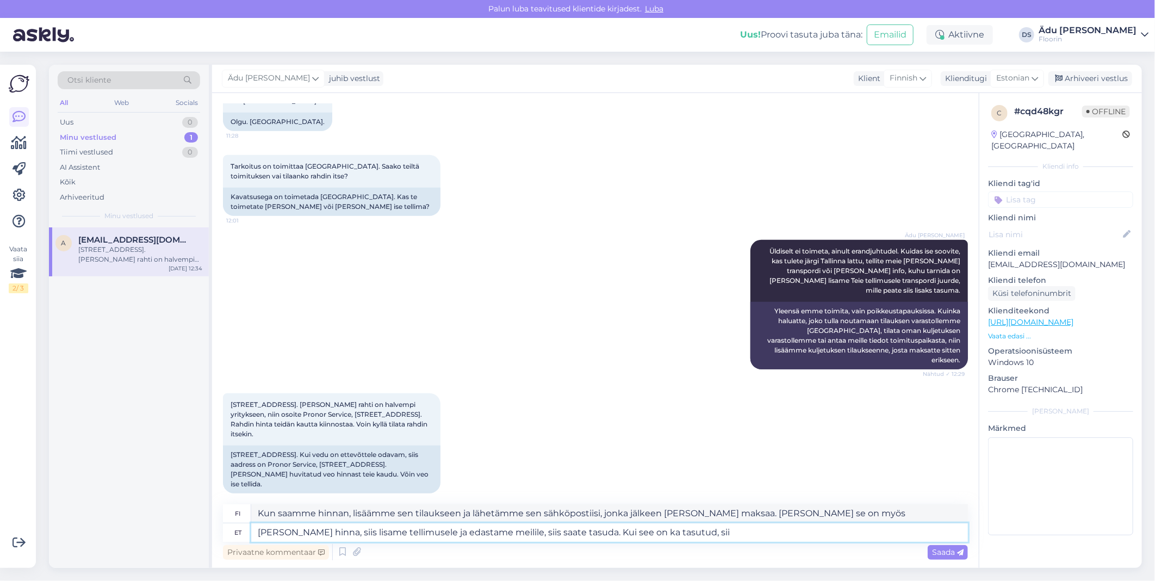
type textarea "Kun saamme hinnan, lisäämme sen tilaukseen ja lähetämme sen sähköpostiisi, jonk…"
type textarea "[PERSON_NAME] hinna, siis lisame tellimusele ja edastame meilile, siis saate ta…"
type textarea "Kun saamme hinnan, lisäämme sen tilaukseen ja lähetämme sen sähköpostiisi, jonk…"
type textarea "[PERSON_NAME] hinna, siis lisame tellimusele ja edastame meilile, siis saate ta…"
type textarea "Kun saamme hinnan, lisäämme sen tilaukseen ja lähetämme sen sähköpostiisi, jonk…"
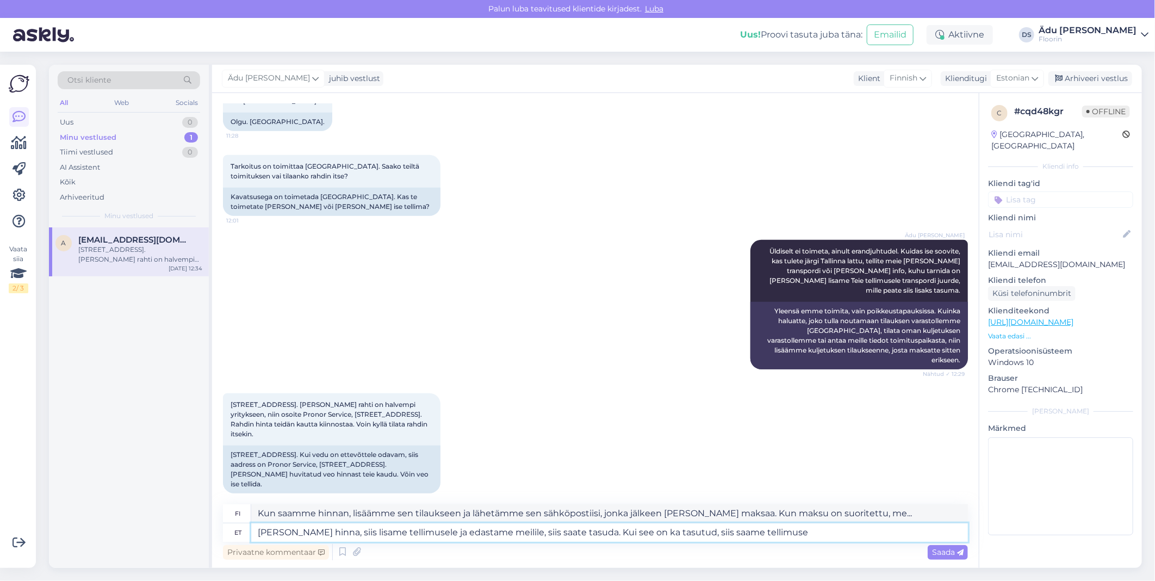
type textarea "[PERSON_NAME] hinna, siis lisame tellimusele ja edastame meilile, siis saate ta…"
type textarea "Kun saamme hinnan, lisäämme sen tilaukseen ja lähetämme sen sähköpostiisi, jonk…"
type textarea "[PERSON_NAME] hinna, siis lisame tellimusele ja edastame meilile, siis saate ta…"
type textarea "Kun olemme vastaanottaneet hinnan, lisäämme sen tilaukseen ja lähetämme sen säh…"
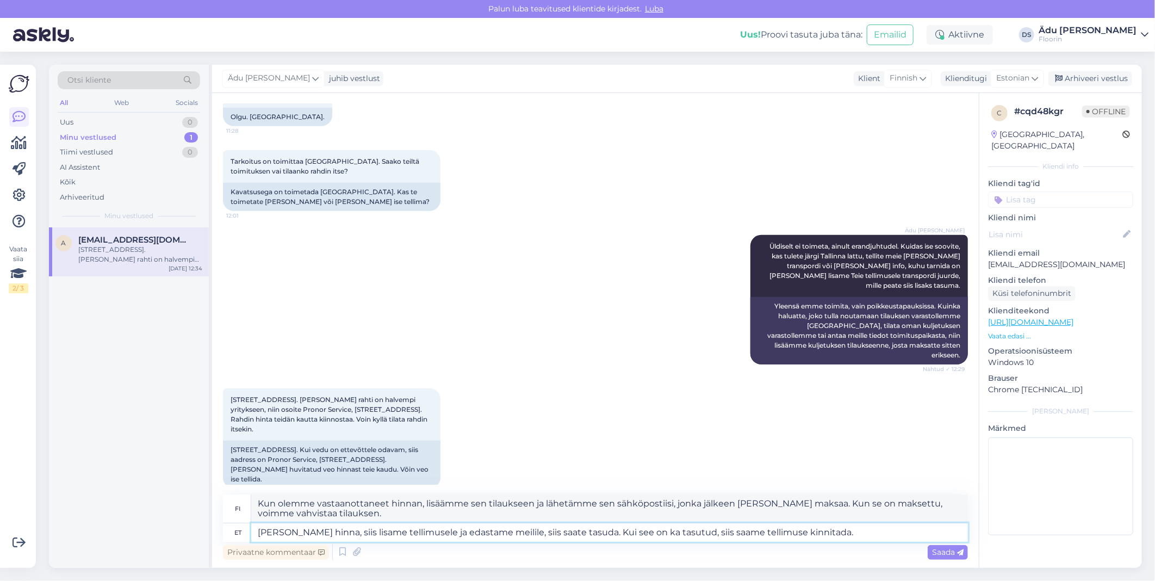
scroll to position [349, 0]
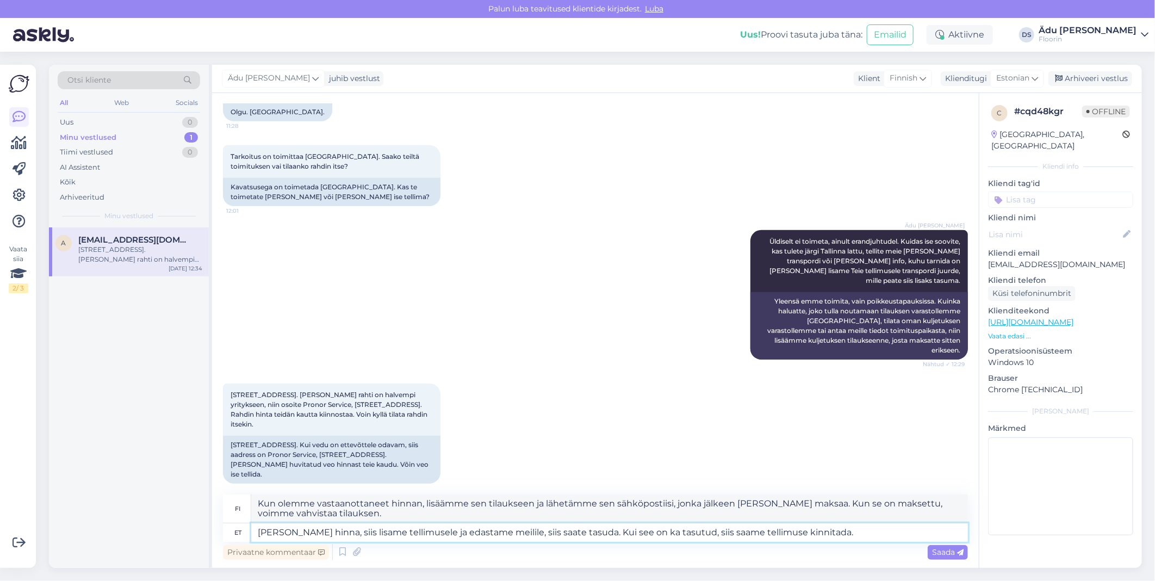
click at [589, 535] on textarea "[PERSON_NAME] hinna, siis lisame tellimusele ja edastame meilile, siis saate ta…" at bounding box center [609, 532] width 717 height 18
type textarea "[PERSON_NAME] hinna, siis lisame tellimusele ja edastame meilile, siis saate ta…"
type textarea "Kun saamme hinnan, lisäämme sen tilaukseen ja lähetämme sen sähköpostiisi, jonk…"
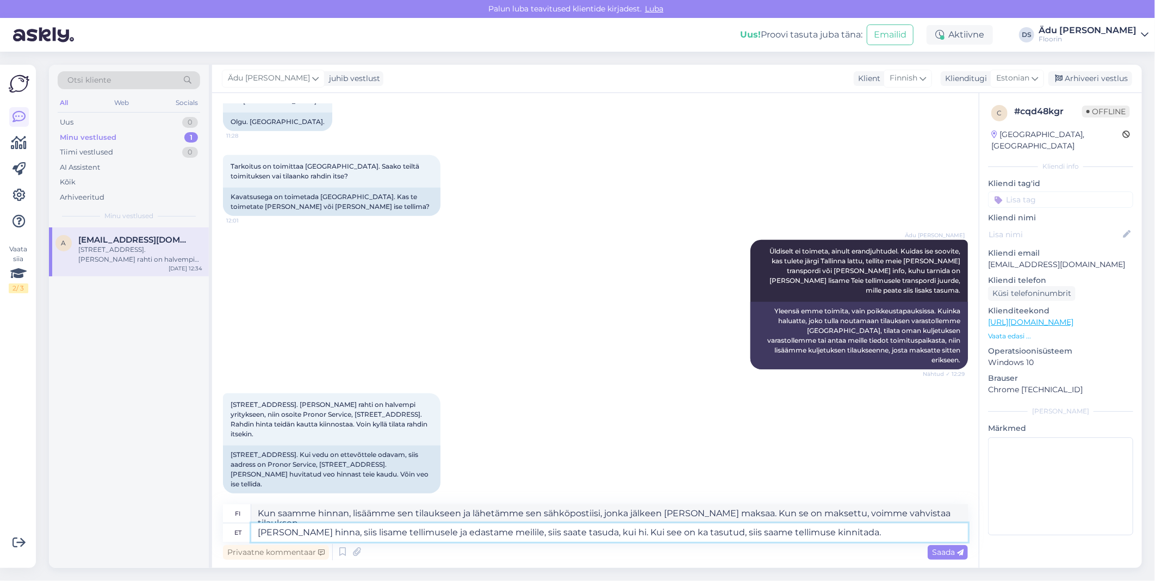
type textarea "Kui saame hinna, siis lisame tellimusele ja edastame meilile, siis saate tasuda…"
type textarea "Kun saamme hinnan, lisäämme sen tilaukseen ja lähetämme sen sähköpostiisi, jonk…"
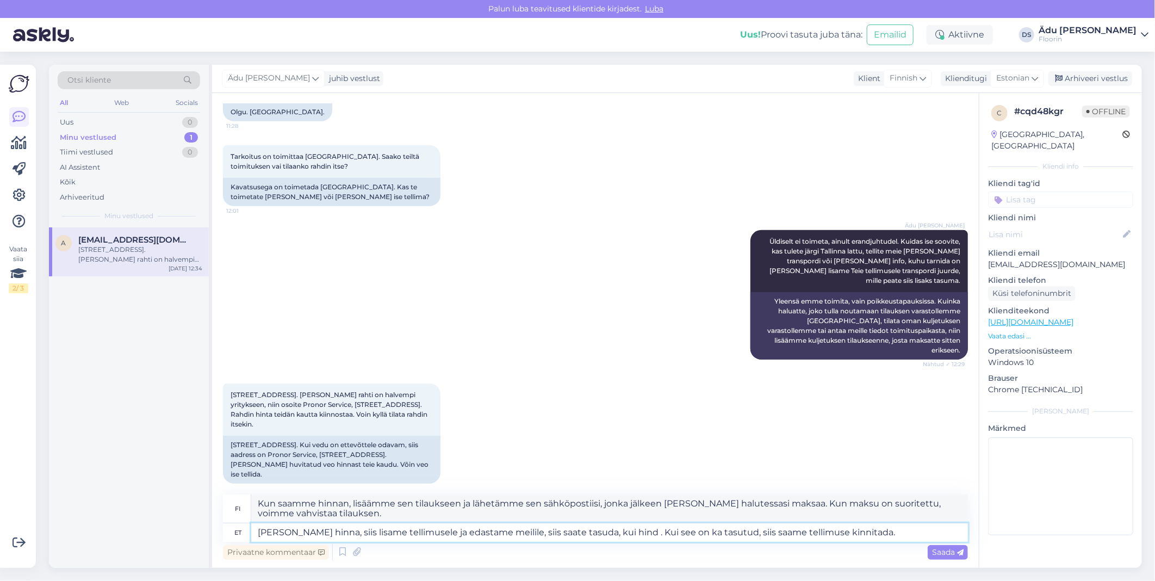
type textarea "Kui saame hinna, siis lisame tellimusele ja edastame meilile, siis saate tasuda…"
type textarea "Kun saamme hinnan, lisäämme sen tilaukseen ja lähetämme sen sähköpostiisi, jonk…"
type textarea "Kui saame hinna, siis lisame tellimusele ja edastame meilile, siis saate tasuda…"
type textarea "Kun saamme hinnan, lisäämme sen tilaukseen ja lähetämme sen sähköpostiisi. Voit…"
type textarea "Kui saame hinna, siis lisame tellimusele ja edastame meilile, siis saate tasuda…"
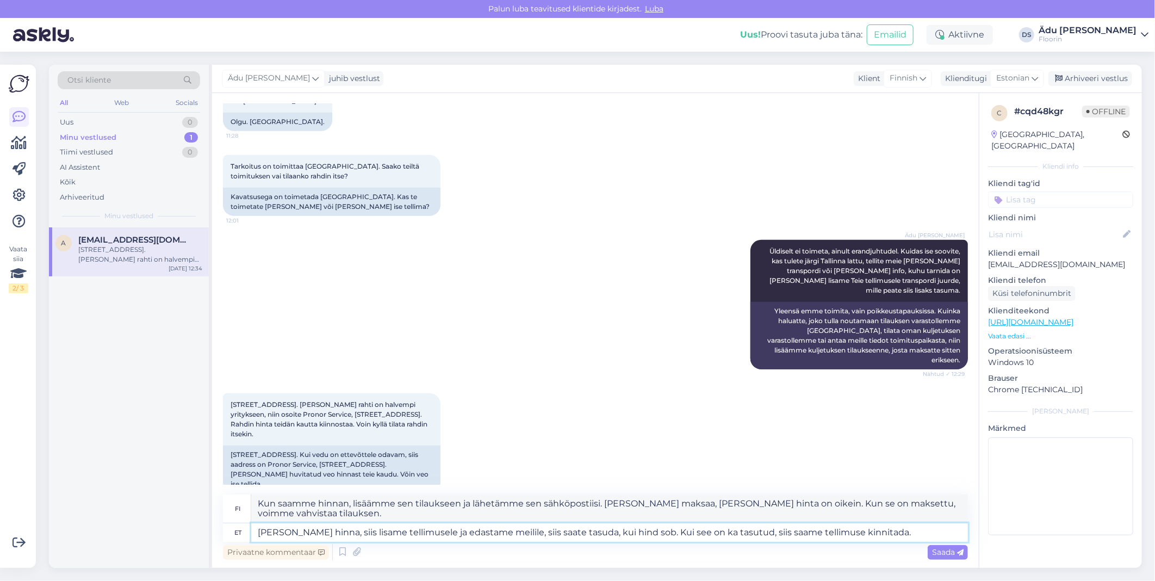
type textarea "Kun saamme hinnan, lisäämme sen tilaukseen ja lähetämme sen sähköpostiisi. Tämä…"
type textarea "[PERSON_NAME] hinna, siis lisame tellimusele ja edastame meilile, siis saate ta…"
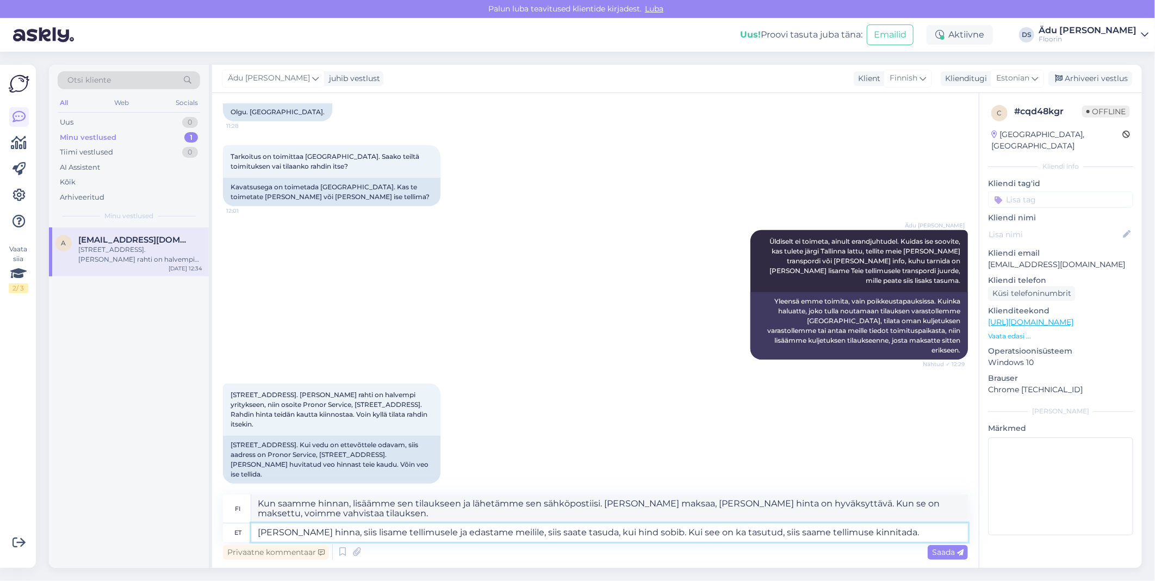
type textarea "Kun saamme hinnan, lisäämme sen tilaukseen ja lähetämme sen sähköpostiisi, jonk…"
type textarea "[PERSON_NAME] hinna, siis lisame tellimusele ja edastame meilile, siis saate ta…"
click at [950, 546] on div "Saada" at bounding box center [948, 552] width 40 height 15
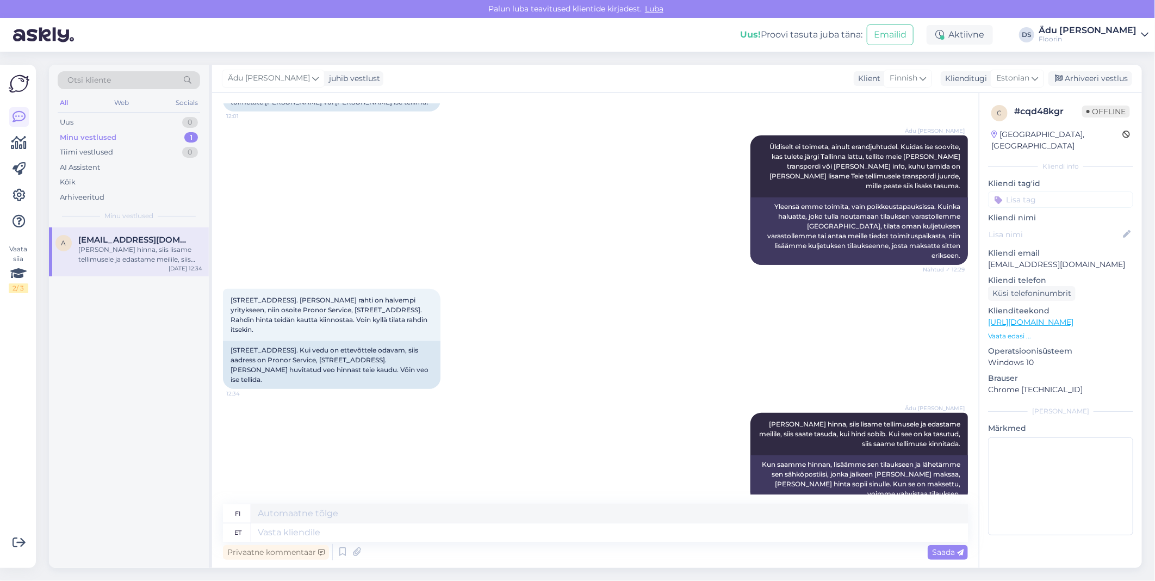
scroll to position [443, 0]
click at [129, 151] on div "Tiimi vestlused 0" at bounding box center [129, 152] width 143 height 15
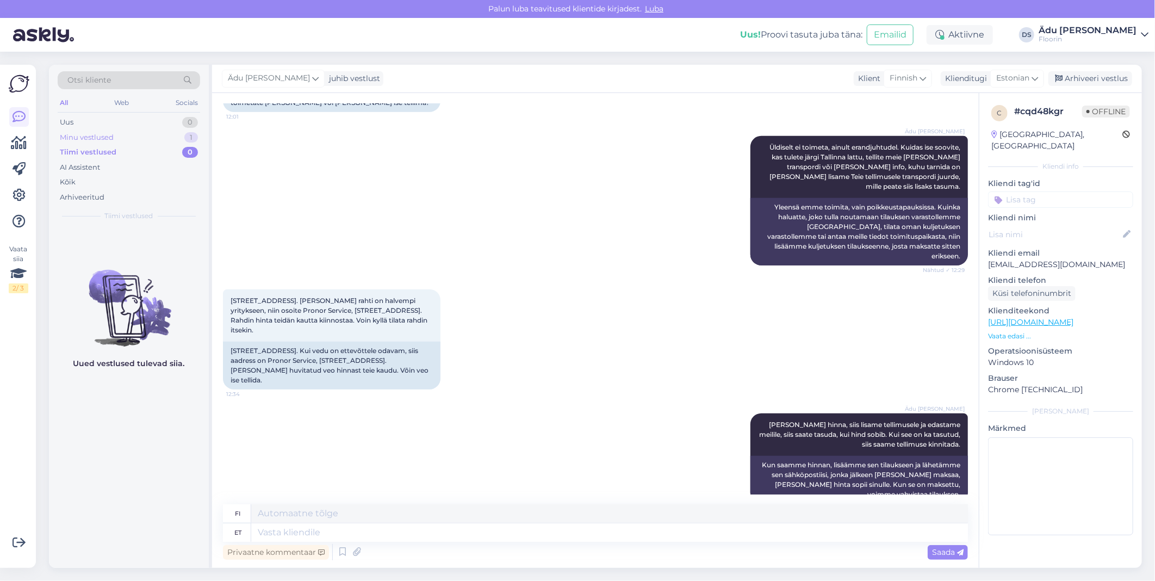
click at [129, 134] on div "Minu vestlused 1" at bounding box center [129, 137] width 143 height 15
